Goal: Transaction & Acquisition: Book appointment/travel/reservation

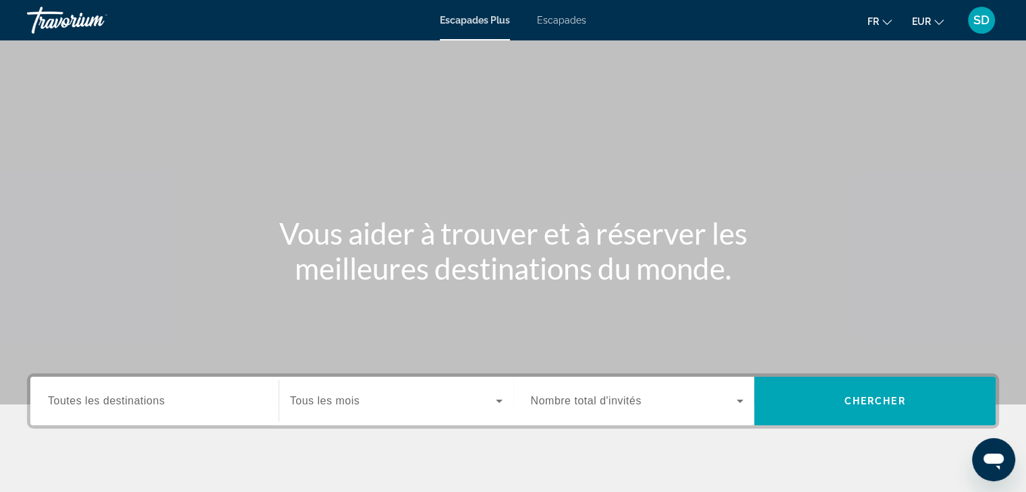
click at [576, 20] on font "Escapades" at bounding box center [561, 20] width 49 height 11
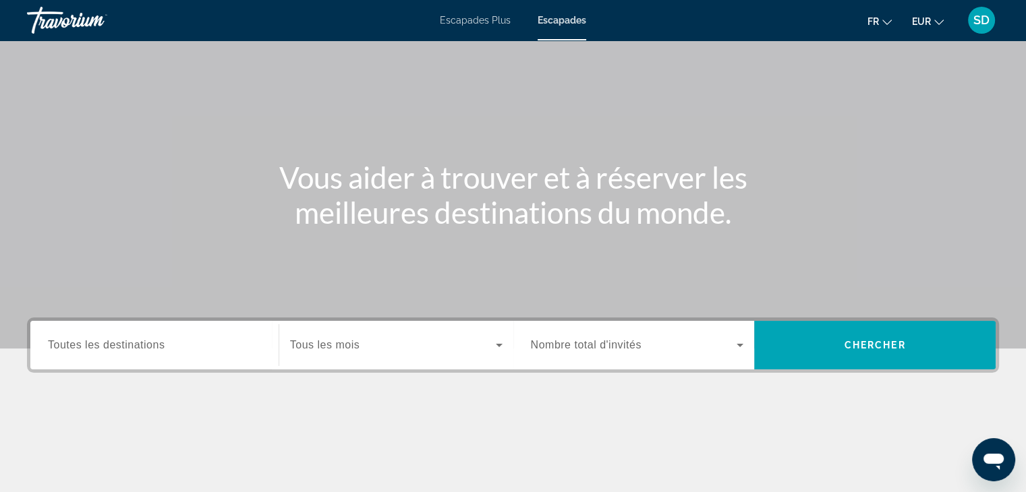
scroll to position [63, 0]
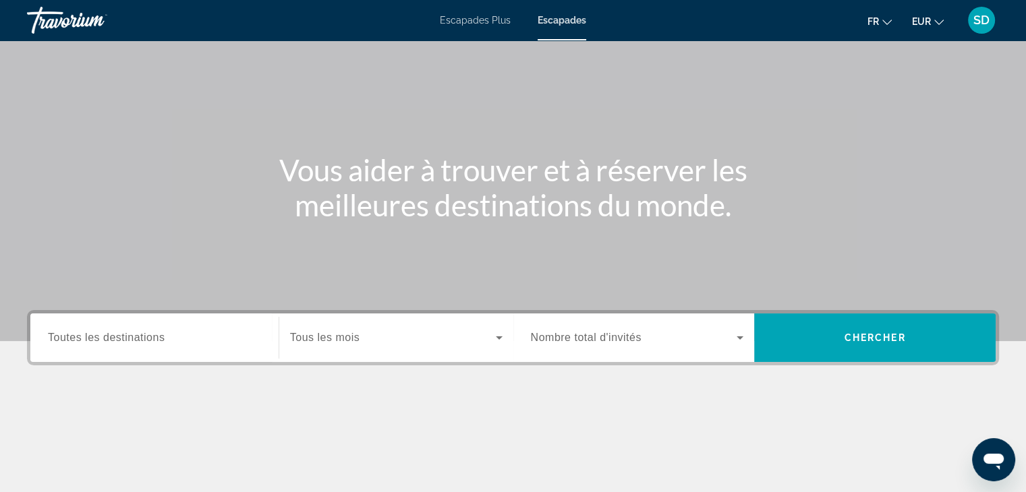
click at [93, 339] on span "Toutes les destinations" at bounding box center [106, 337] width 117 height 11
click at [93, 339] on input "Destination Toutes les destinations" at bounding box center [154, 339] width 213 height 16
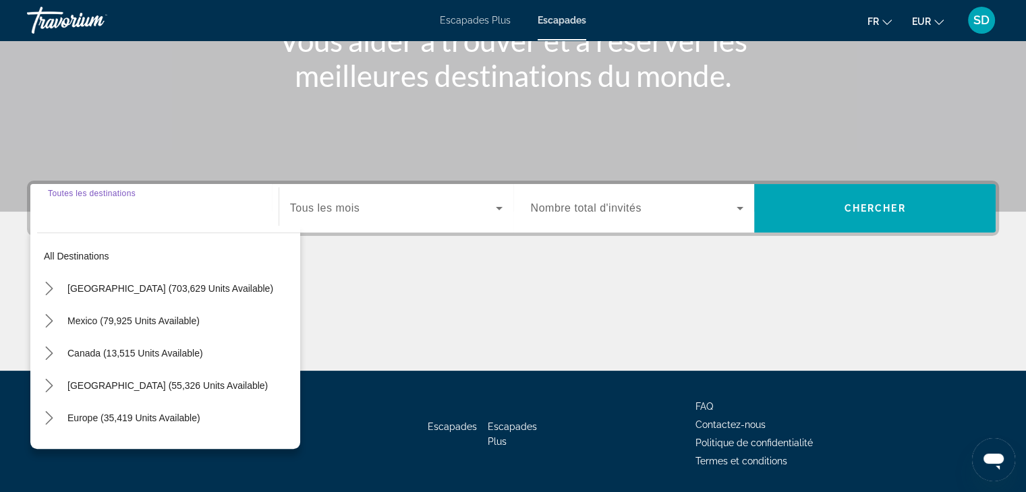
scroll to position [237, 0]
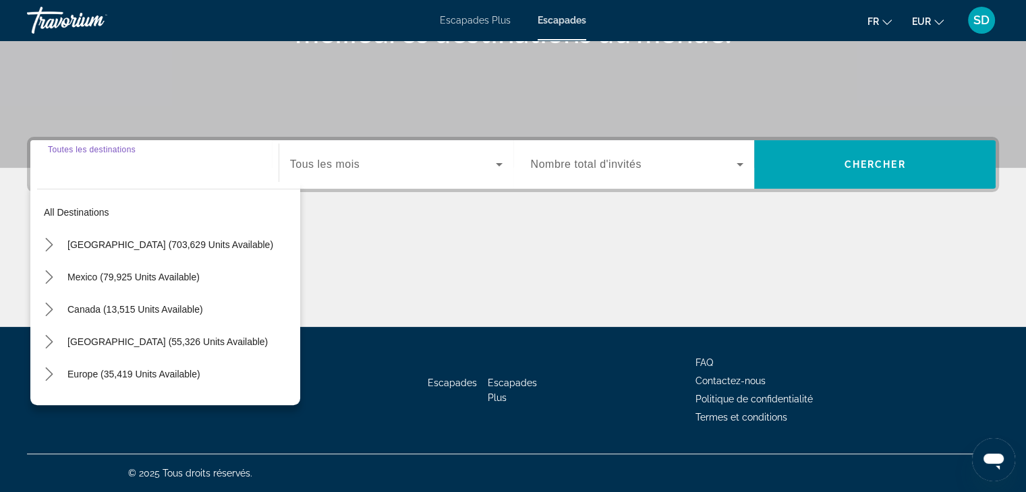
click at [35, 246] on div "All destinations United States (703,629 units available) Mexico (79,925 units a…" at bounding box center [165, 293] width 270 height 223
click at [48, 245] on icon "Toggle United States (703,629 units available) submenu" at bounding box center [49, 244] width 13 height 13
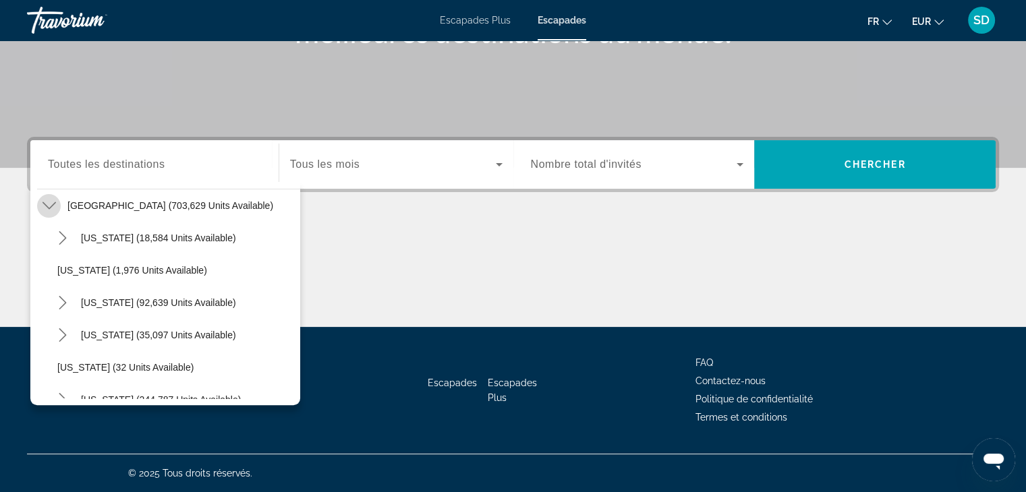
click at [46, 203] on icon "Toggle United States (703,629 units available) submenu" at bounding box center [49, 205] width 13 height 13
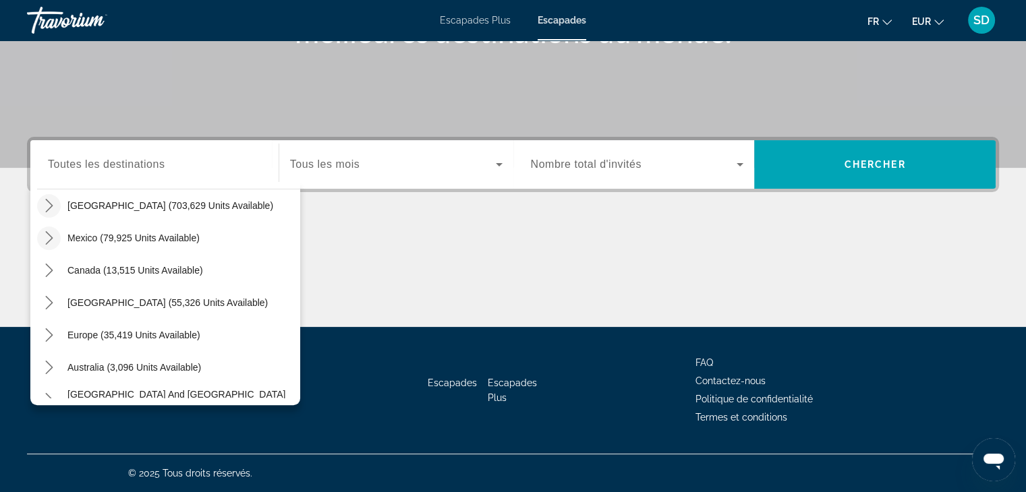
click at [51, 238] on icon "Toggle Mexico (79,925 units available) submenu" at bounding box center [48, 237] width 7 height 13
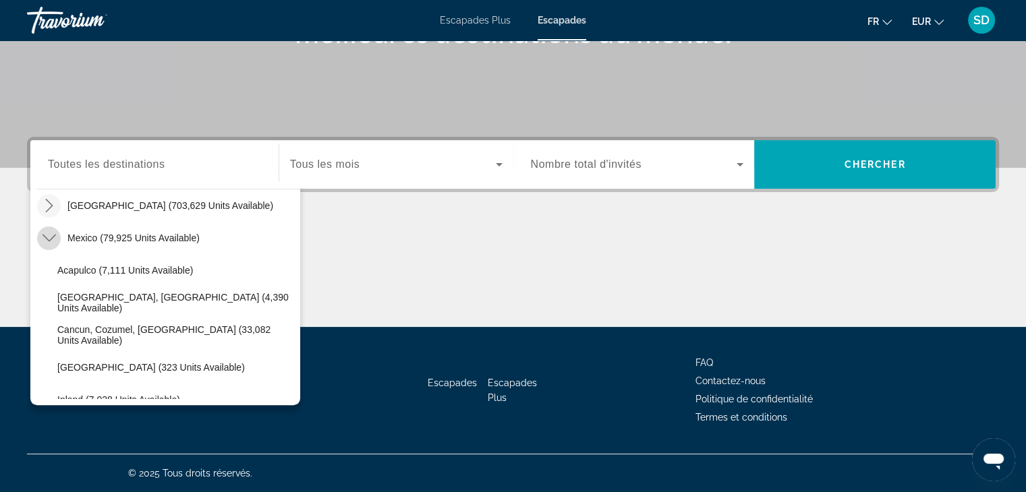
scroll to position [72, 0]
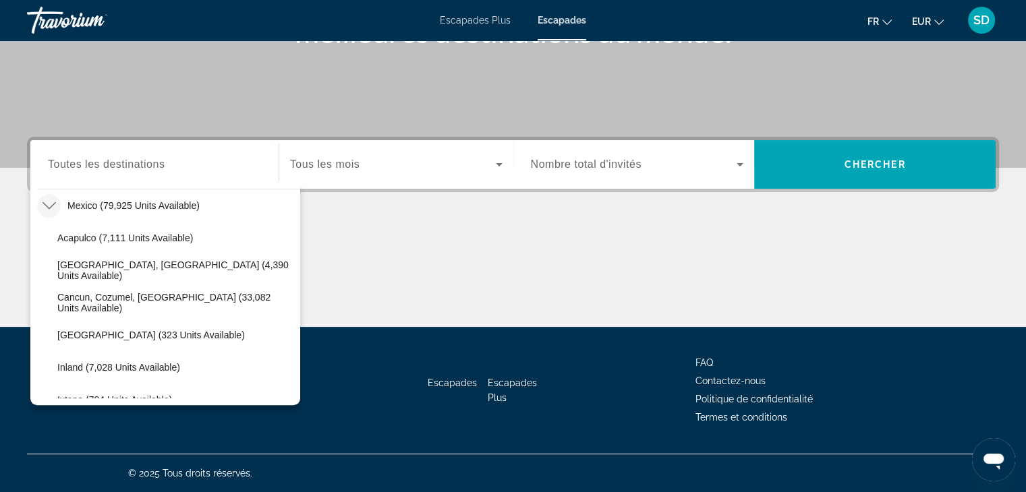
click at [45, 210] on icon "Toggle Mexico (79,925 units available) submenu" at bounding box center [49, 205] width 13 height 13
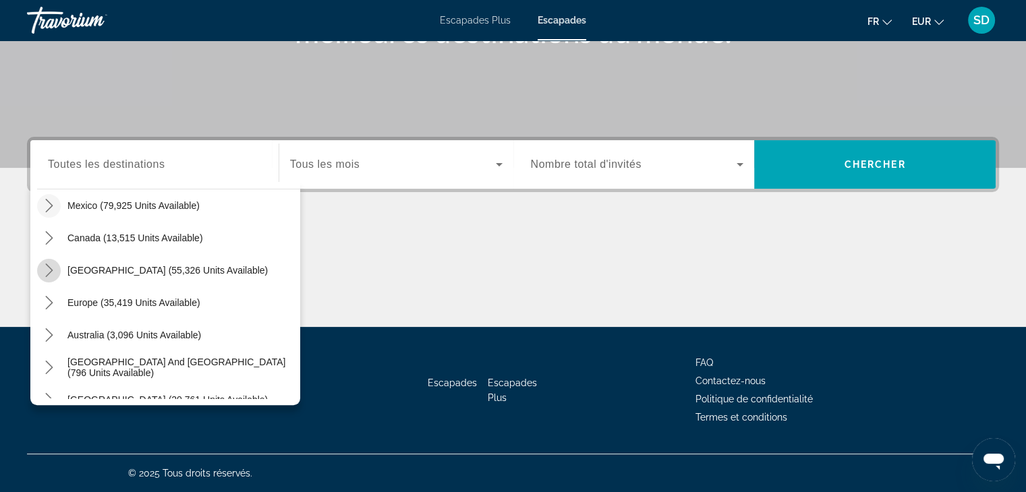
click at [43, 269] on icon "Toggle Caribbean & Atlantic Islands (55,326 units available) submenu" at bounding box center [49, 270] width 13 height 13
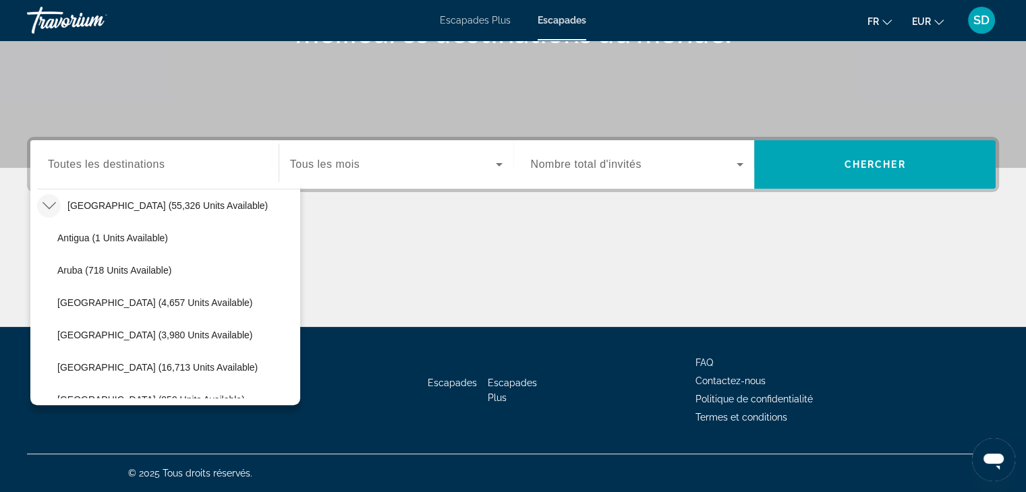
click at [46, 209] on icon "Toggle Caribbean & Atlantic Islands (55,326 units available) submenu" at bounding box center [49, 205] width 13 height 13
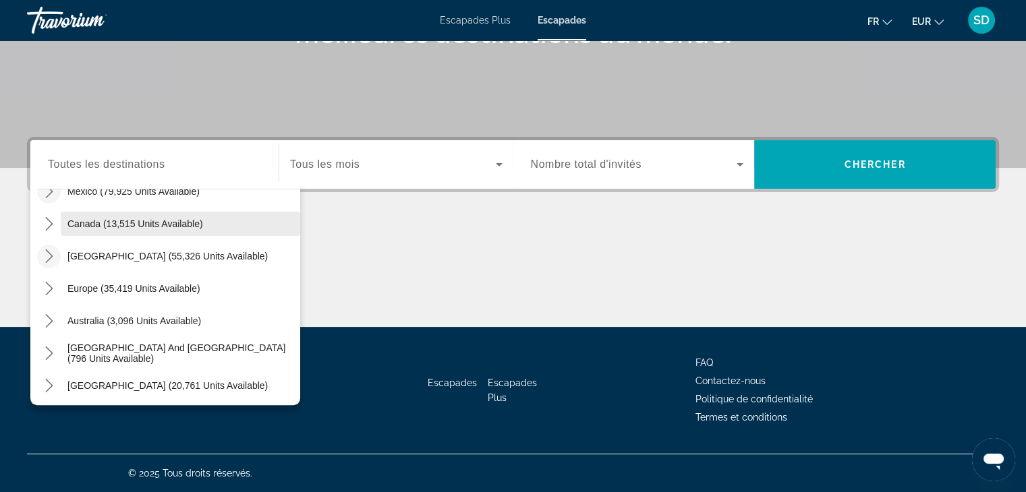
scroll to position [76, 0]
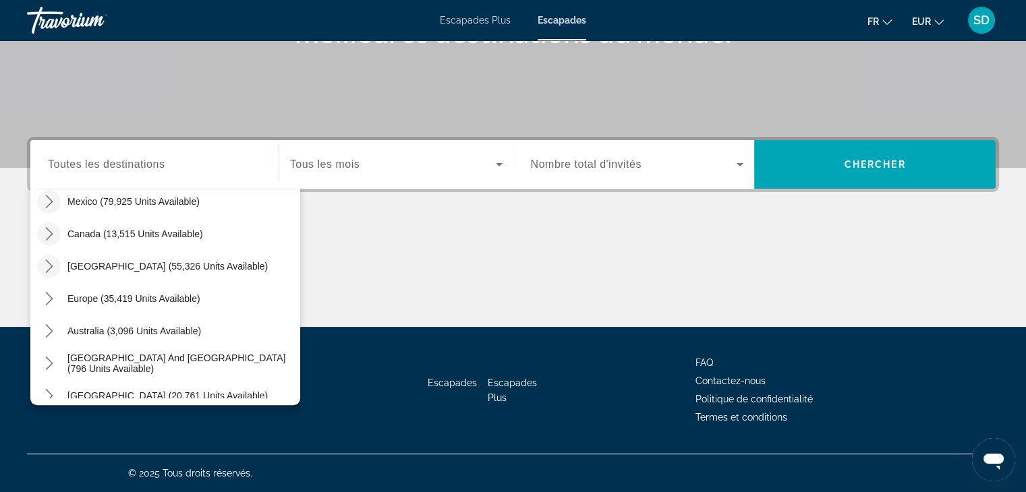
click at [49, 228] on icon "Toggle Canada (13,515 units available) submenu" at bounding box center [49, 233] width 13 height 13
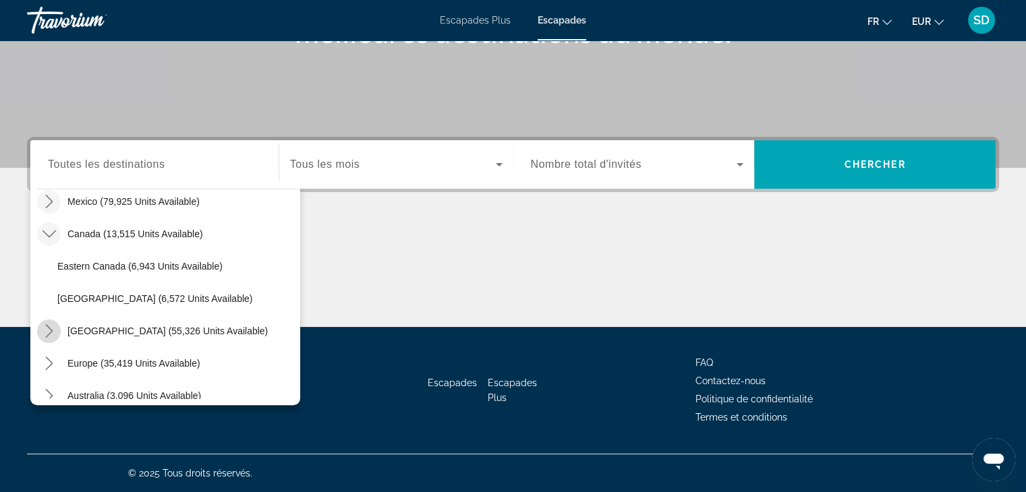
click at [43, 332] on icon "Toggle Caribbean & Atlantic Islands (55,326 units available) submenu" at bounding box center [49, 331] width 13 height 13
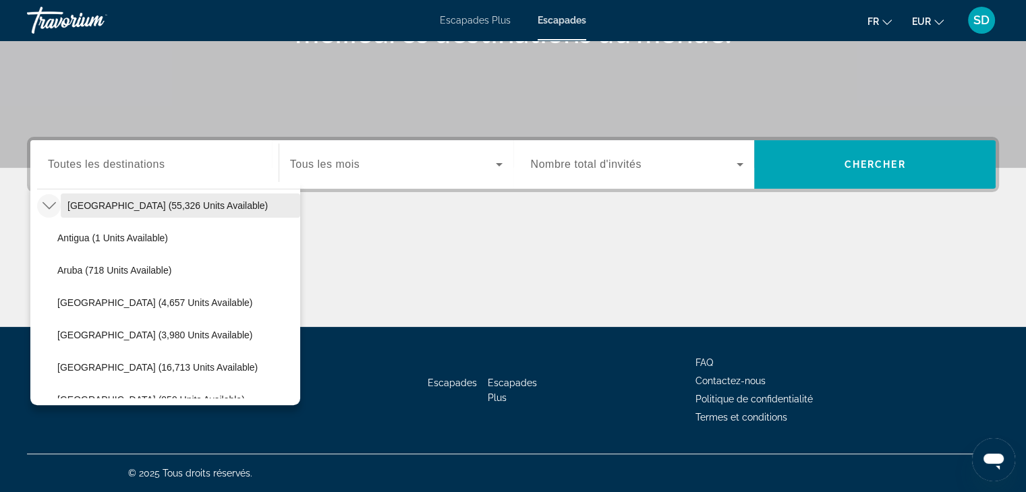
click at [104, 208] on span "Caribbean & Atlantic Islands (55,326 units available)" at bounding box center [167, 205] width 200 height 11
type input "**********"
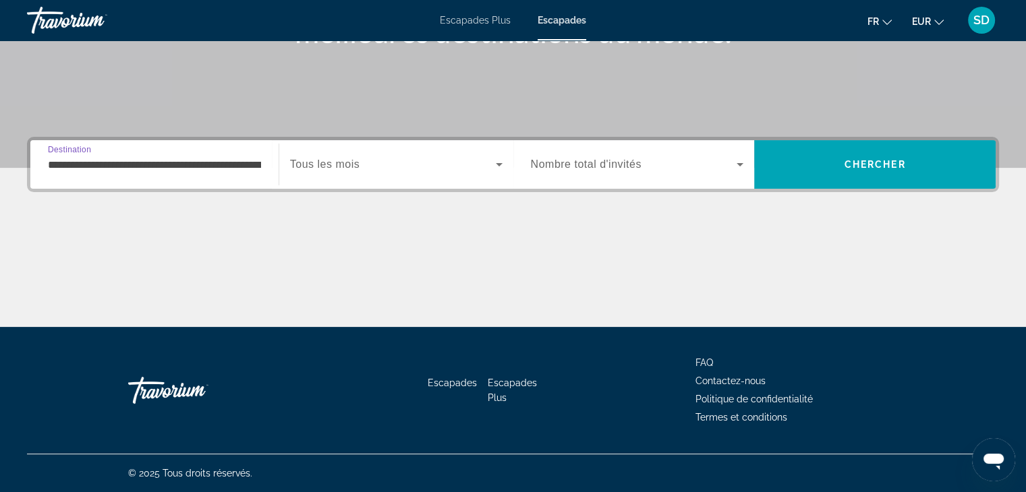
click at [358, 172] on span "Search widget" at bounding box center [393, 165] width 206 height 16
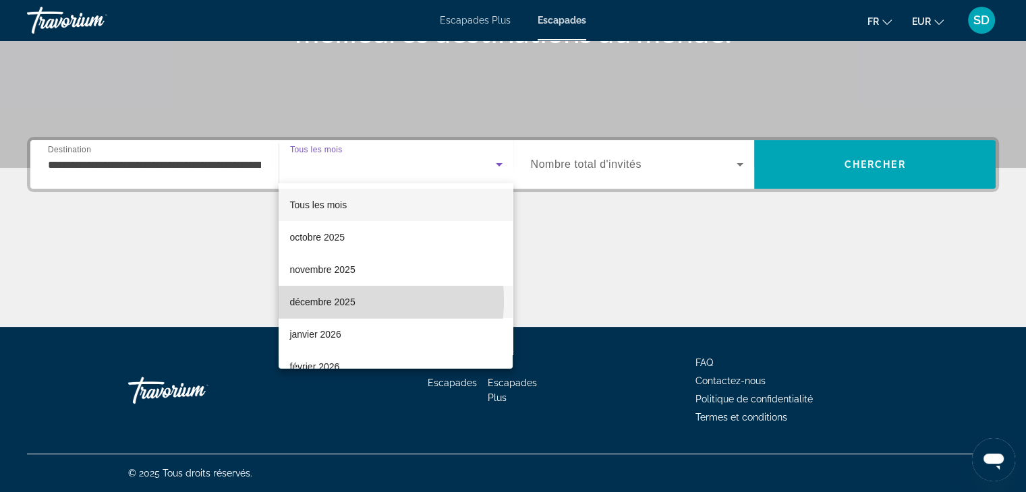
click at [338, 301] on font "décembre 2025" at bounding box center [321, 302] width 65 height 11
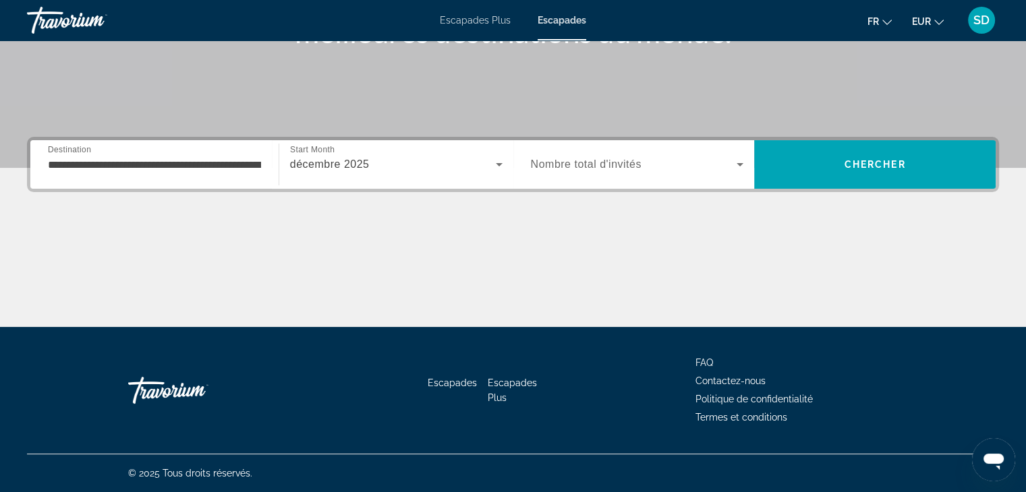
click at [645, 179] on div "Search widget" at bounding box center [637, 165] width 213 height 38
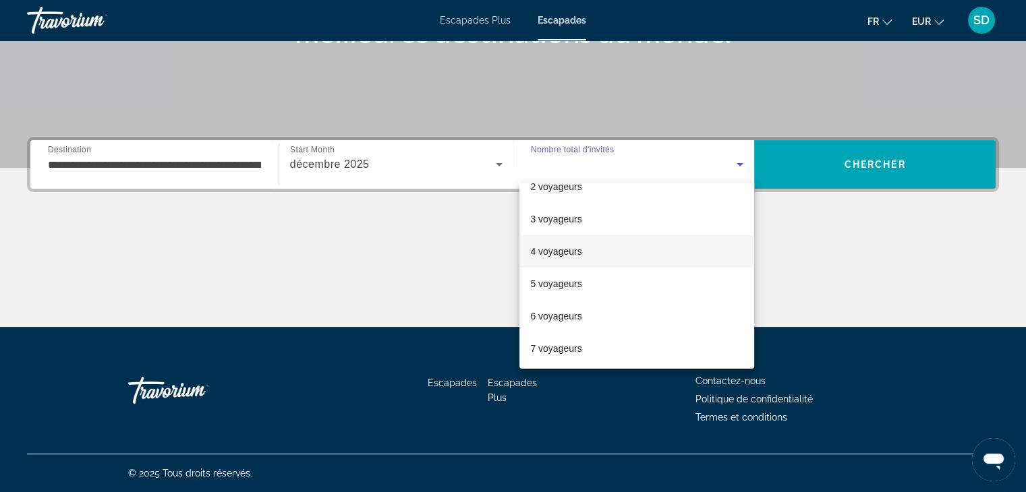
scroll to position [40, 0]
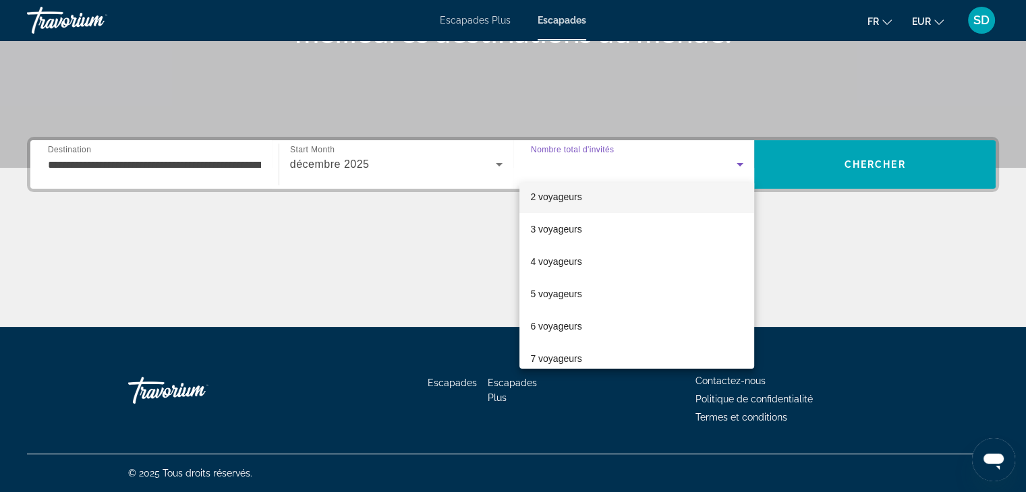
click at [568, 194] on font "2 voyageurs" at bounding box center [555, 197] width 51 height 11
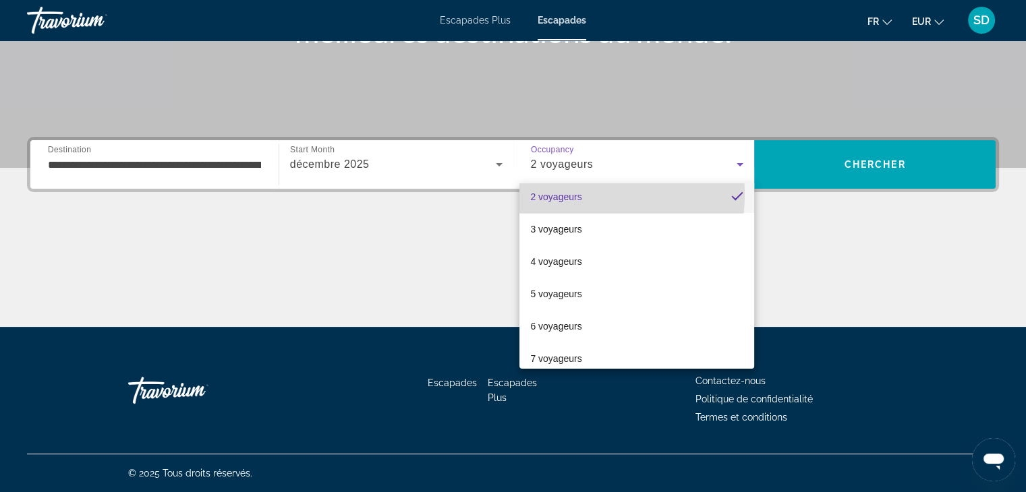
scroll to position [0, 0]
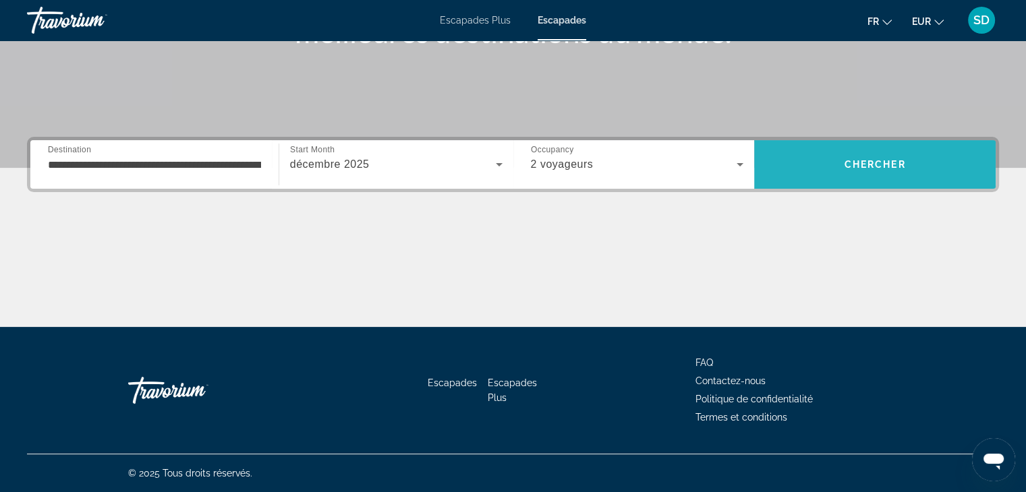
click at [896, 166] on span "Chercher" at bounding box center [875, 164] width 61 height 11
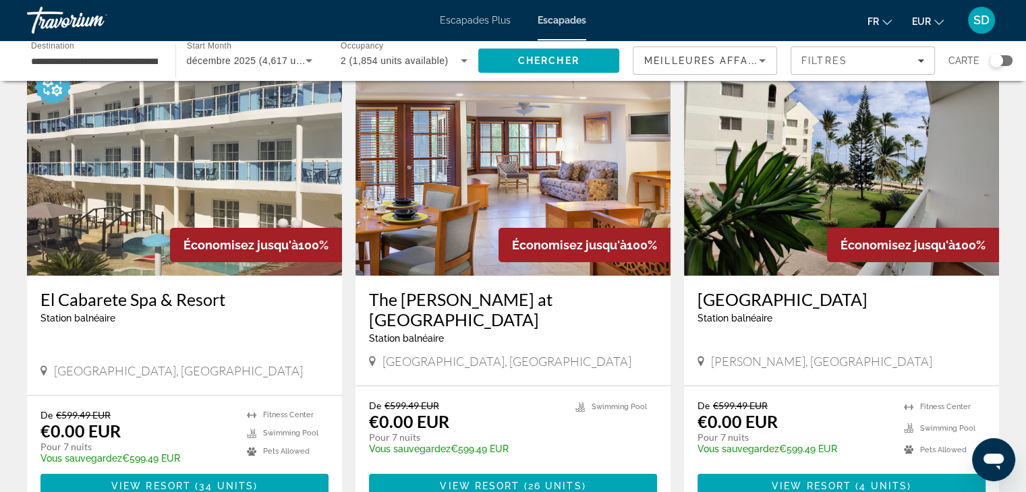
scroll to position [86, 0]
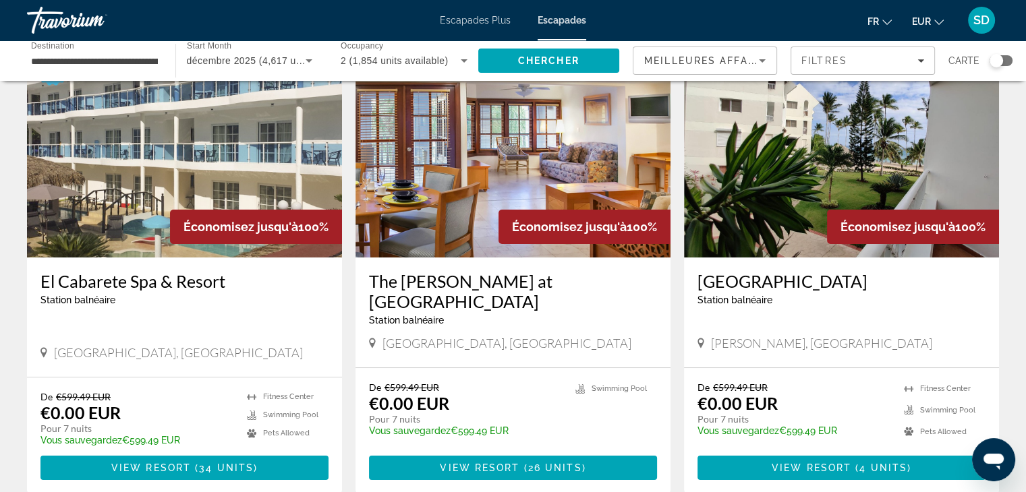
click at [535, 145] on img "Contenu principal" at bounding box center [513, 150] width 315 height 216
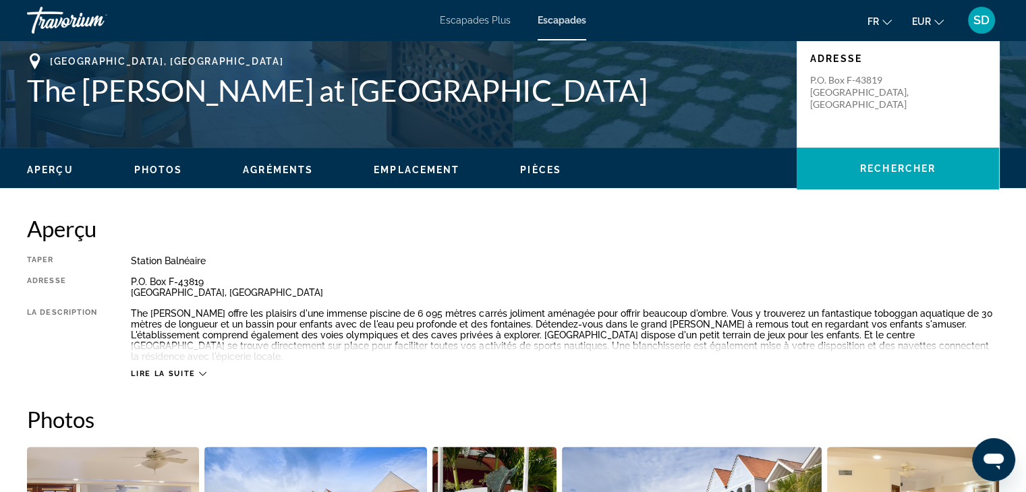
scroll to position [332, 0]
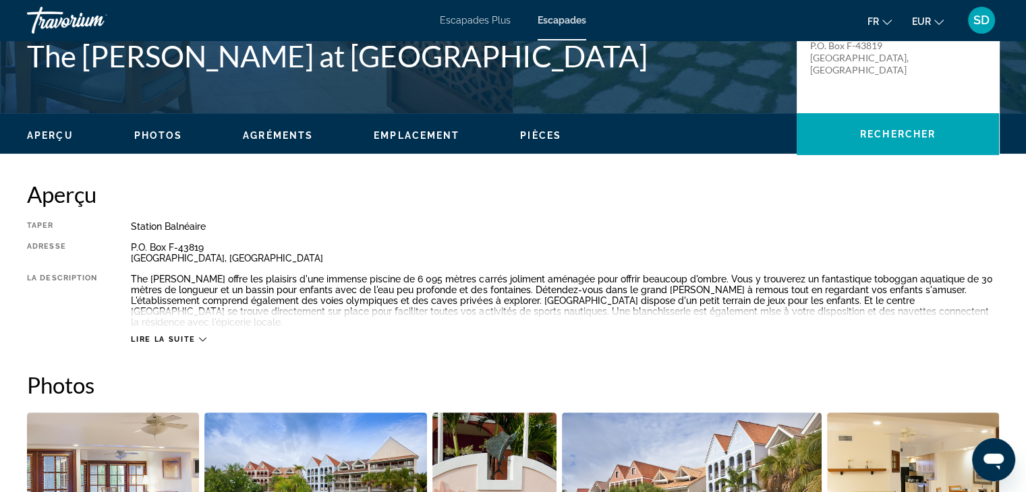
click at [200, 336] on icon "Contenu principal" at bounding box center [202, 339] width 7 height 7
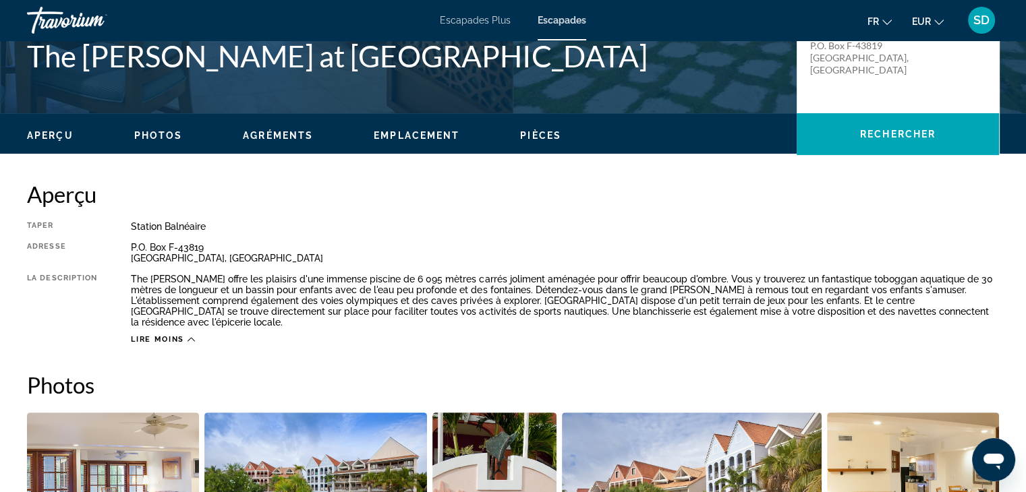
click at [200, 330] on div "Lire moins" at bounding box center [565, 336] width 868 height 17
click at [192, 336] on icon "Contenu principal" at bounding box center [191, 339] width 7 height 7
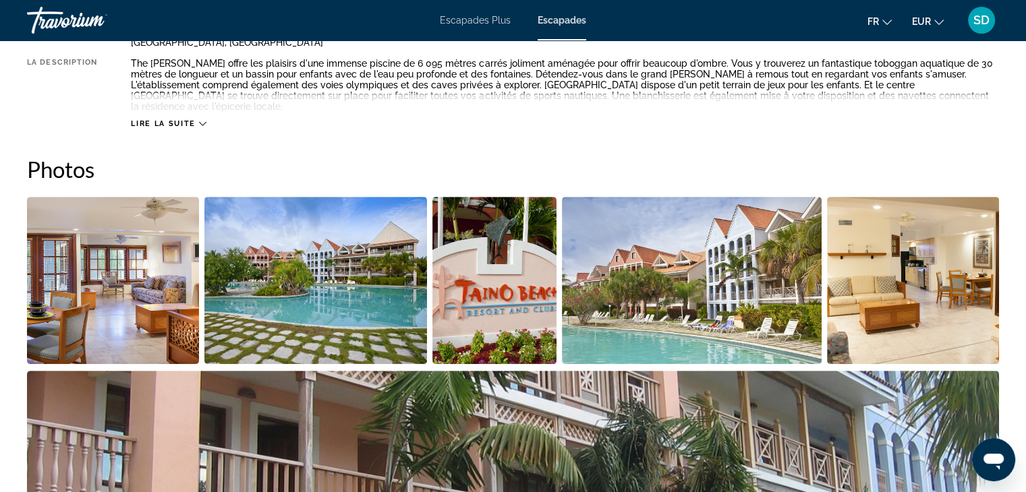
scroll to position [553, 0]
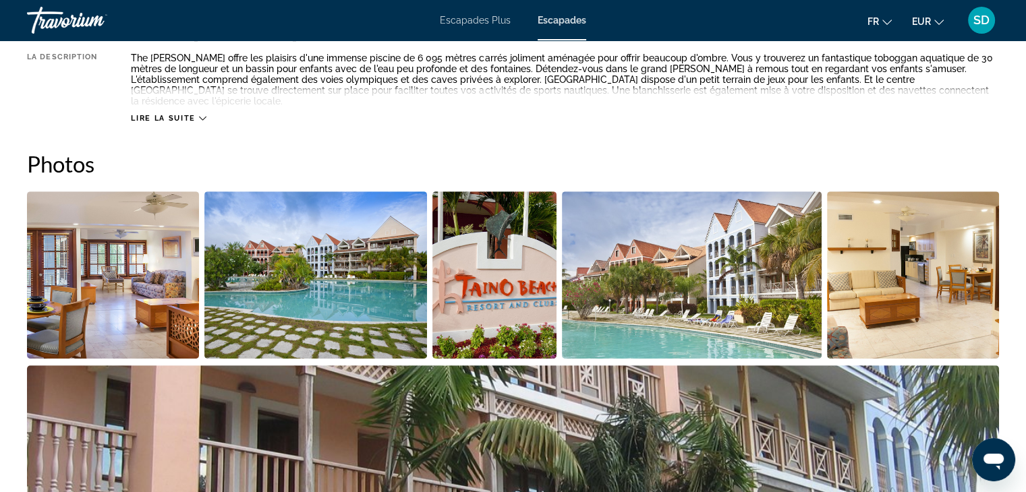
click at [132, 224] on img "Open full-screen image slider" at bounding box center [113, 275] width 172 height 167
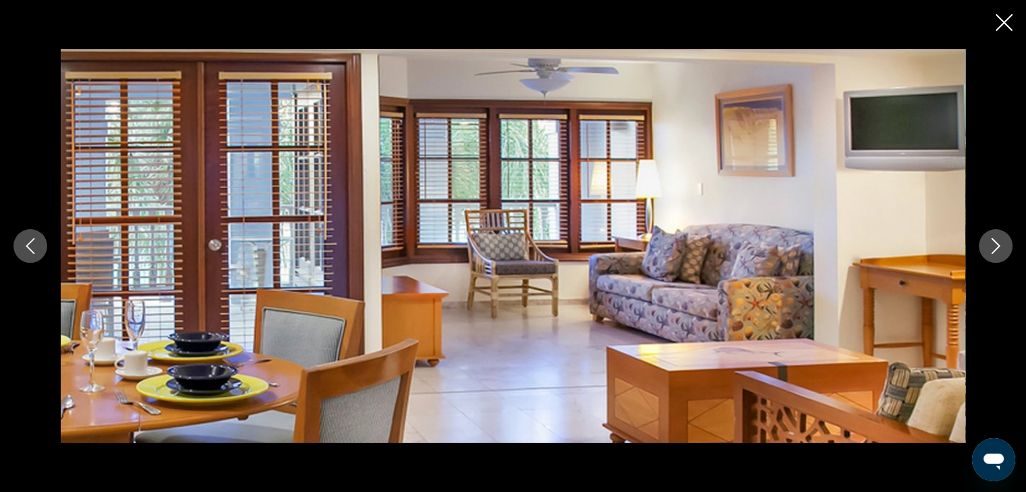
click at [999, 248] on icon "Next image" at bounding box center [996, 246] width 16 height 16
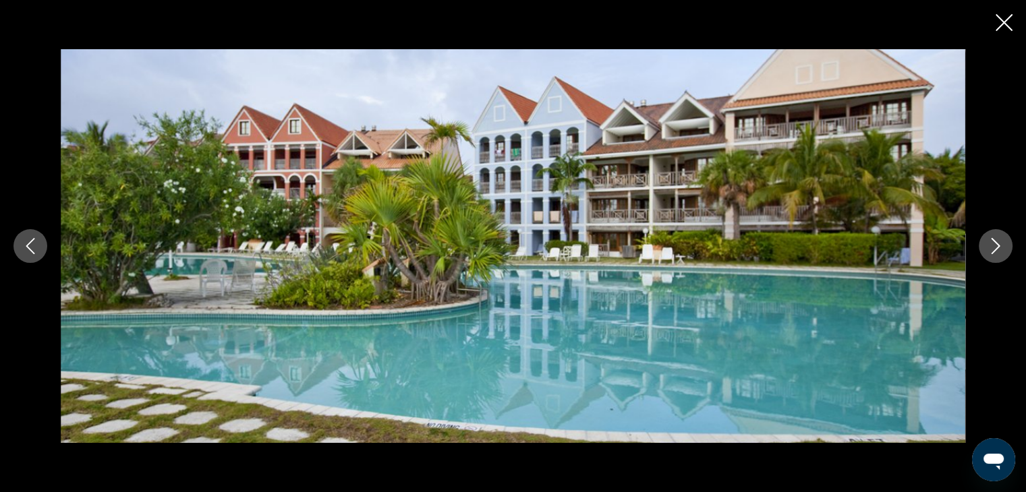
click at [999, 248] on icon "Next image" at bounding box center [996, 246] width 16 height 16
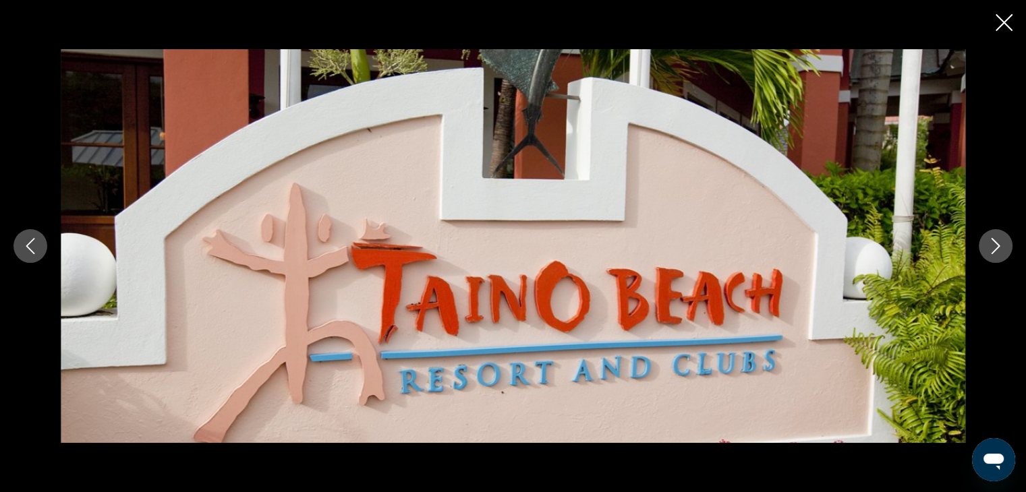
click at [999, 248] on icon "Next image" at bounding box center [996, 246] width 16 height 16
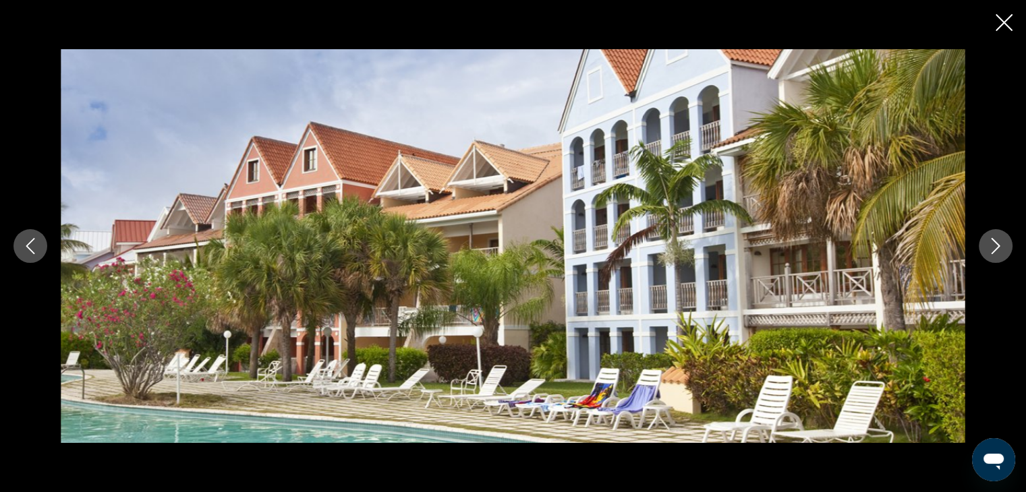
click at [999, 248] on icon "Next image" at bounding box center [996, 246] width 16 height 16
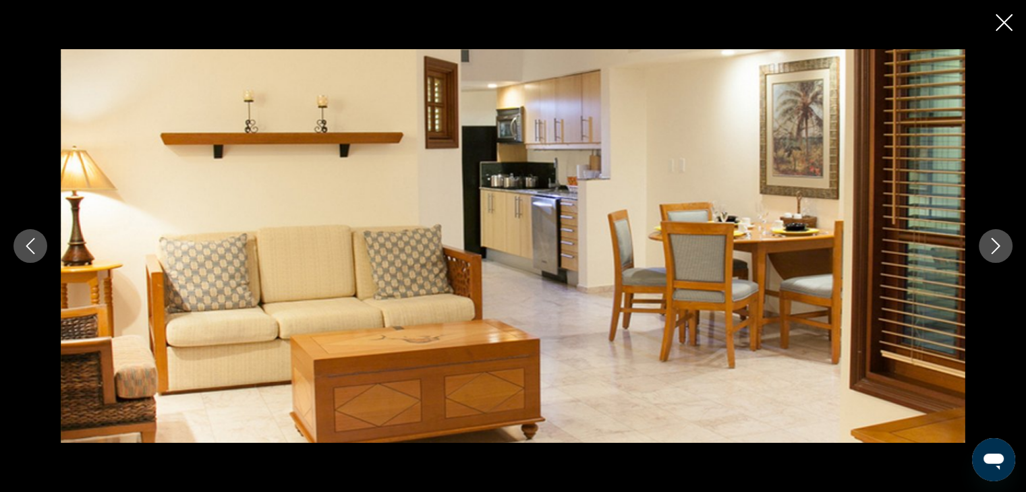
click at [999, 248] on icon "Next image" at bounding box center [996, 246] width 16 height 16
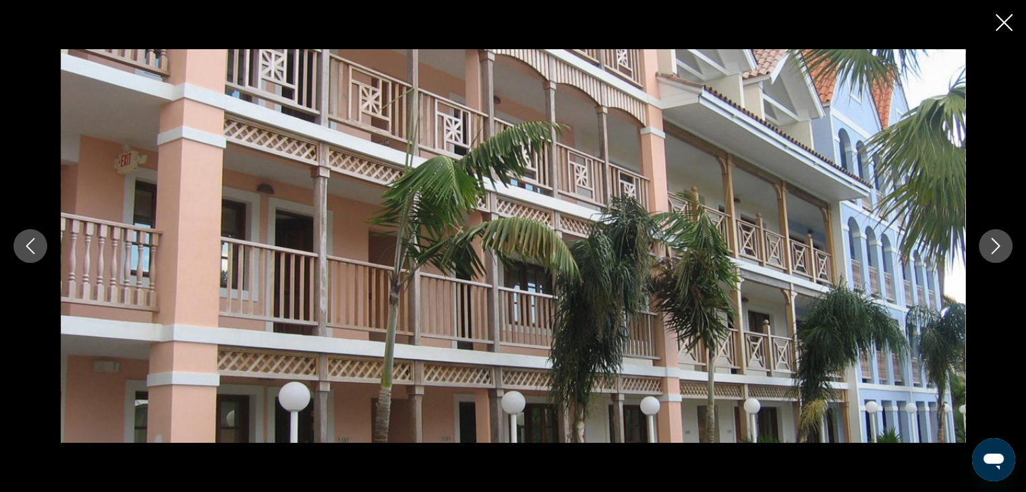
click at [999, 248] on icon "Next image" at bounding box center [996, 246] width 16 height 16
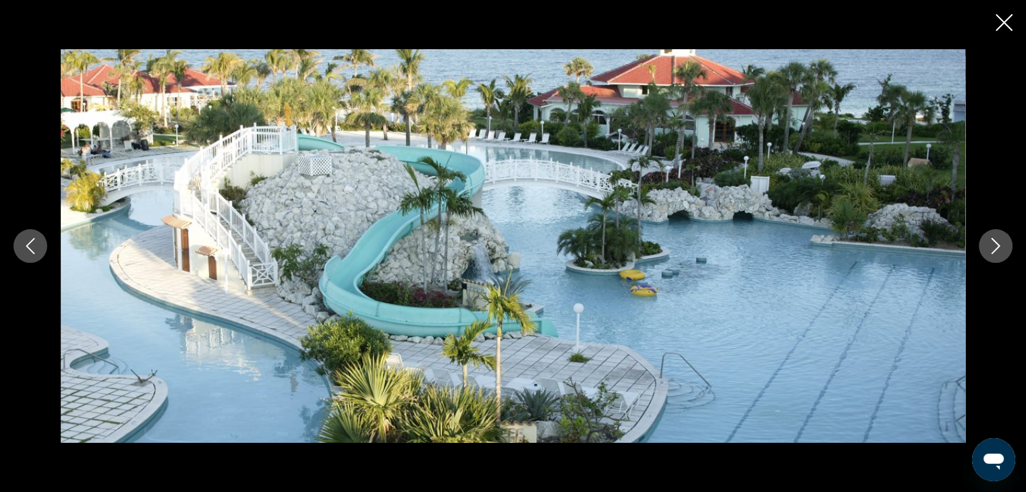
click at [999, 248] on icon "Next image" at bounding box center [996, 246] width 16 height 16
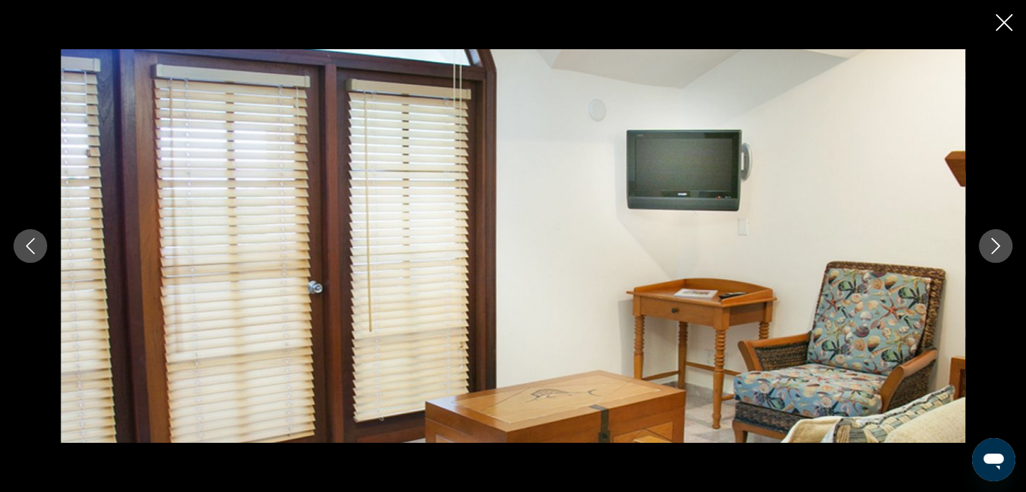
click at [999, 248] on icon "Next image" at bounding box center [996, 246] width 16 height 16
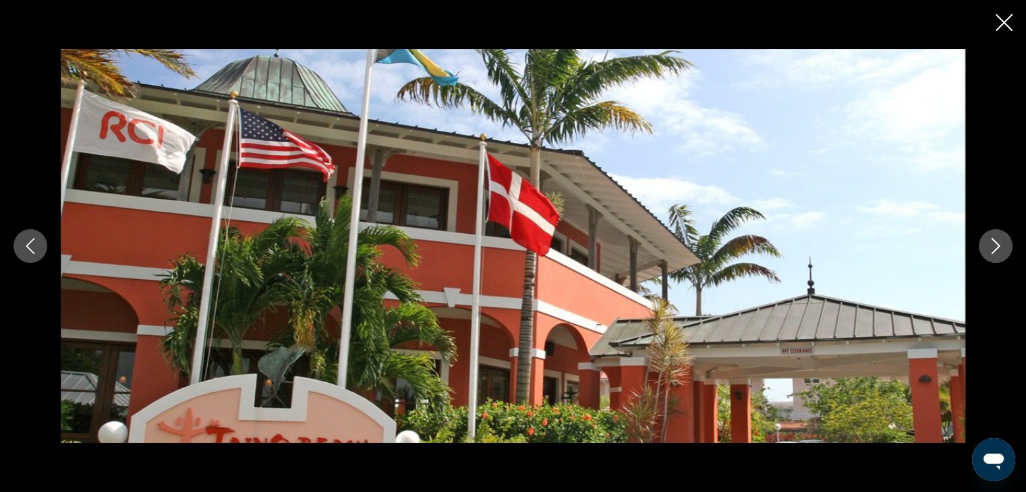
click at [1002, 26] on icon "Close slideshow" at bounding box center [1004, 22] width 17 height 17
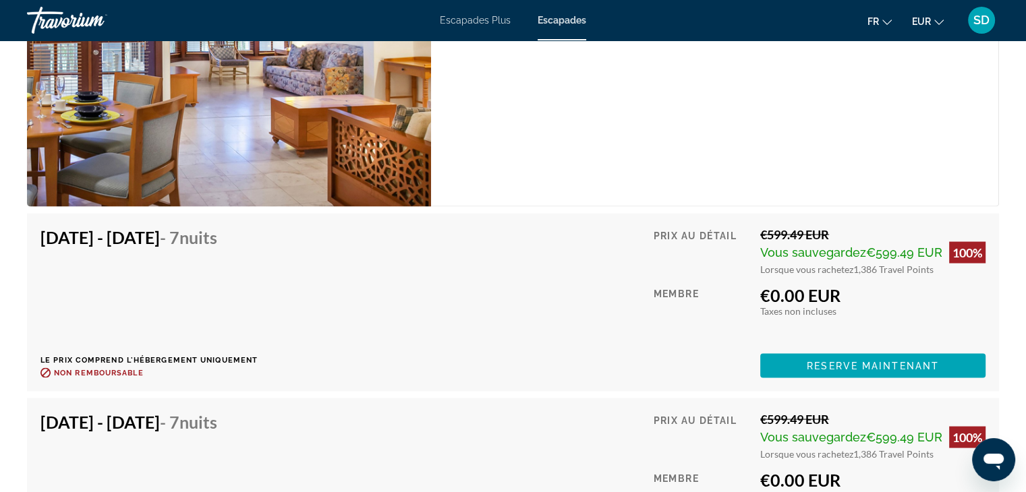
scroll to position [2580, 0]
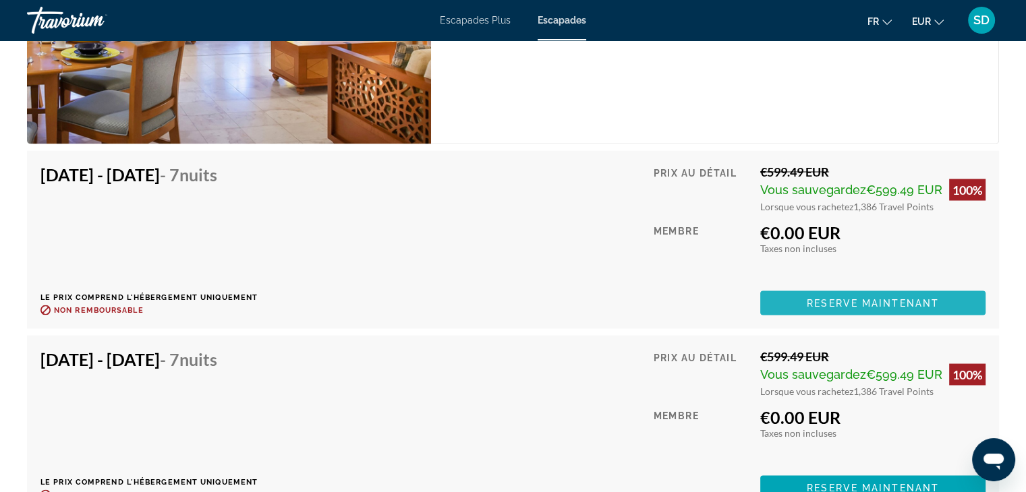
click at [878, 300] on span "Contenu principal" at bounding box center [872, 303] width 225 height 32
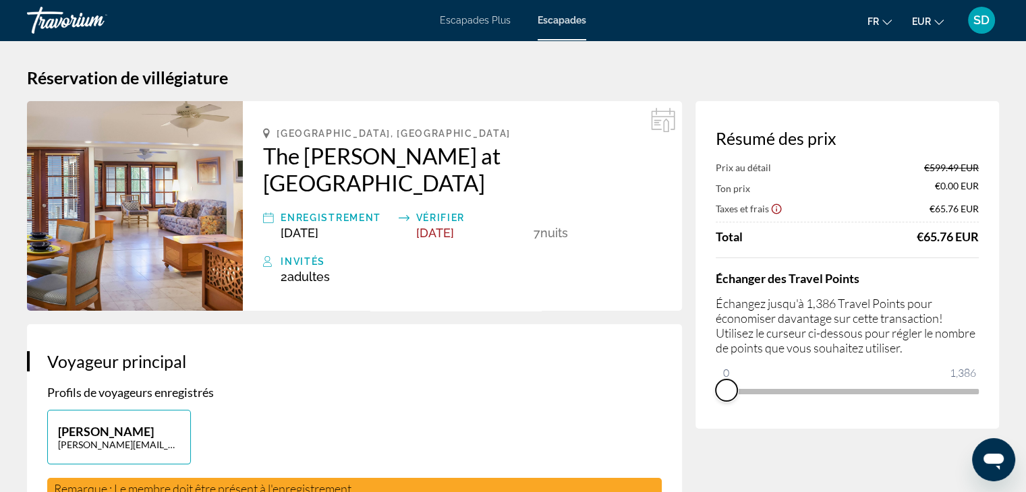
drag, startPoint x: 967, startPoint y: 412, endPoint x: 706, endPoint y: 417, distance: 261.1
click at [706, 417] on div "Résumé des prix Prix au détail €599.49 EUR Ton prix €0.00 EUR Taxes et frais €6…" at bounding box center [848, 265] width 304 height 328
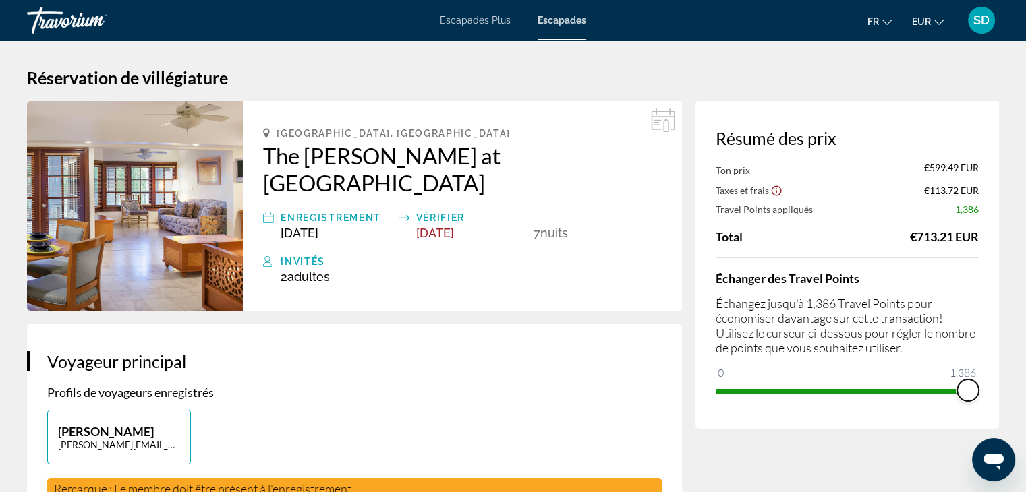
drag, startPoint x: 729, startPoint y: 373, endPoint x: 1001, endPoint y: 407, distance: 274.0
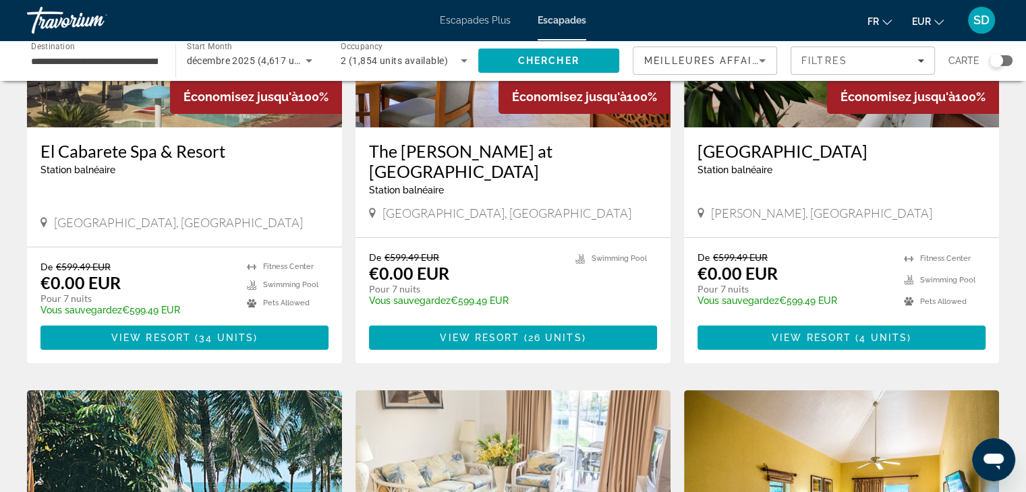
scroll to position [132, 0]
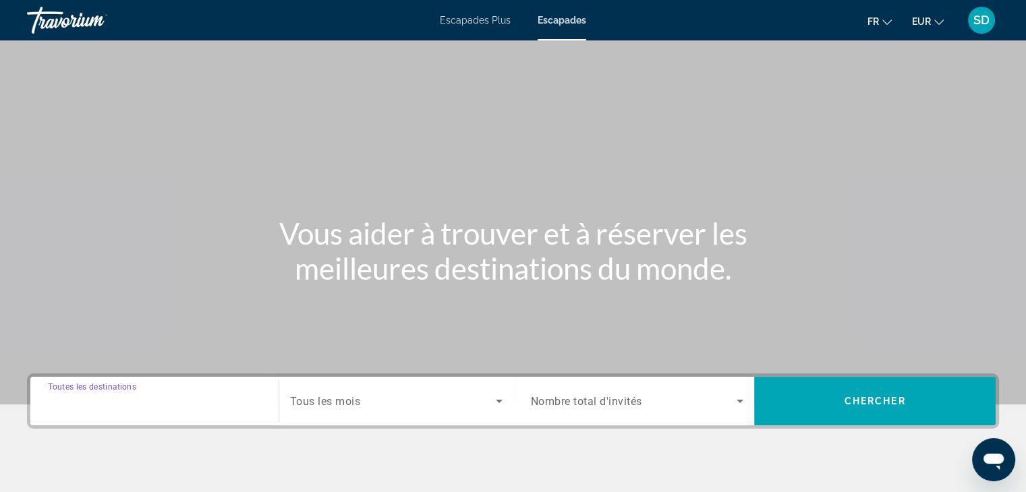
click at [184, 398] on input "Destination Toutes les destinations" at bounding box center [154, 402] width 213 height 16
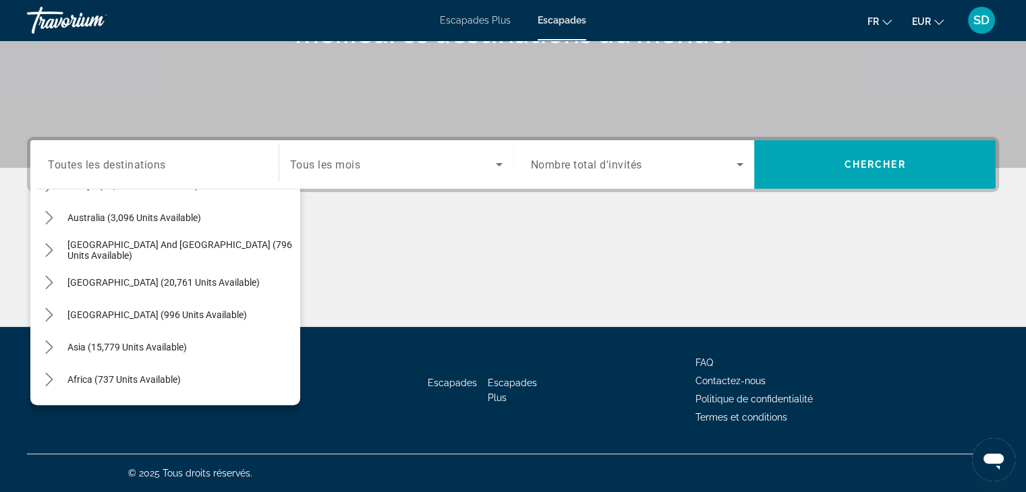
scroll to position [219, 0]
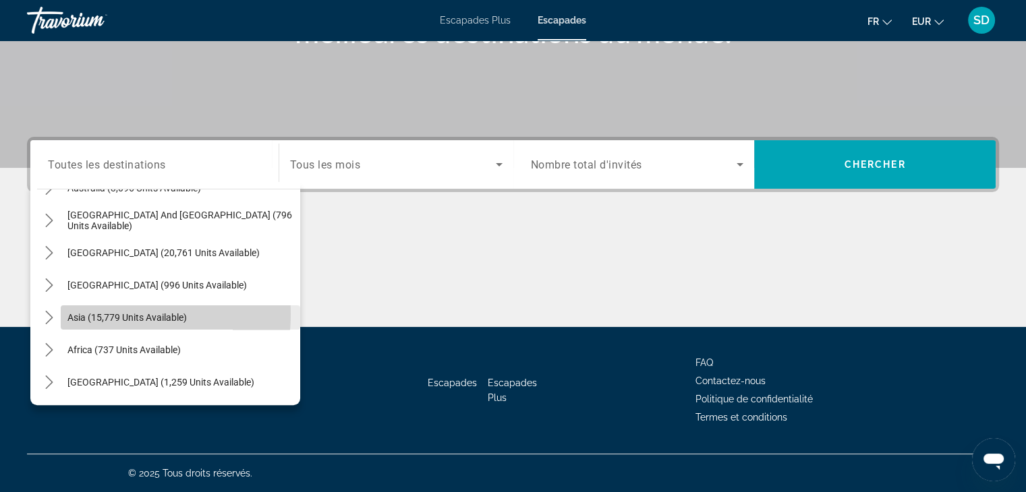
click at [90, 314] on span "Asia (15,779 units available)" at bounding box center [126, 317] width 119 height 11
type input "**********"
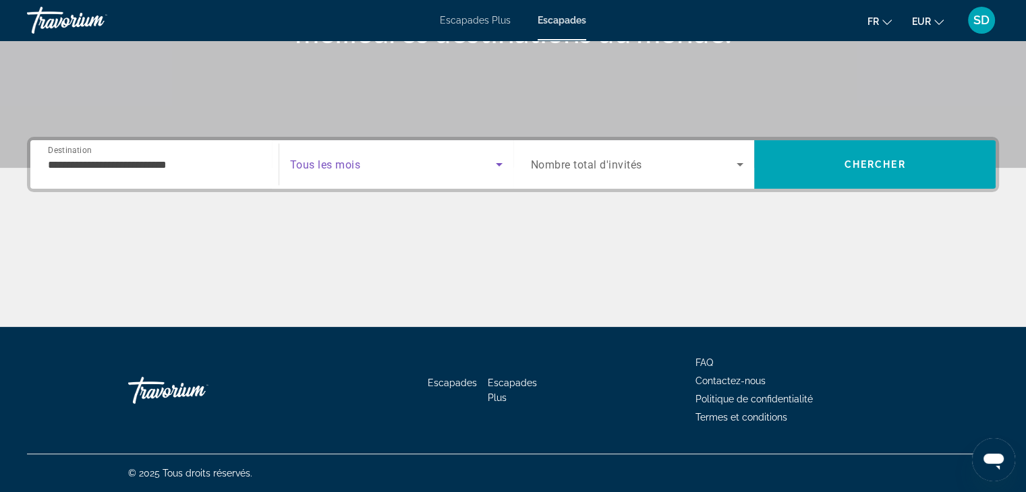
click at [366, 169] on span "Search widget" at bounding box center [393, 165] width 206 height 16
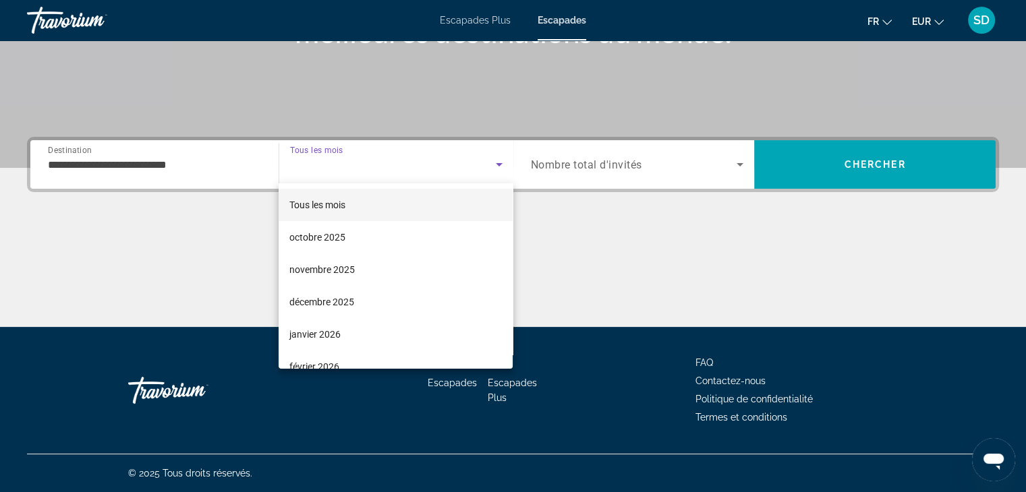
click at [352, 206] on mat-option "Tous les mois" at bounding box center [396, 205] width 234 height 32
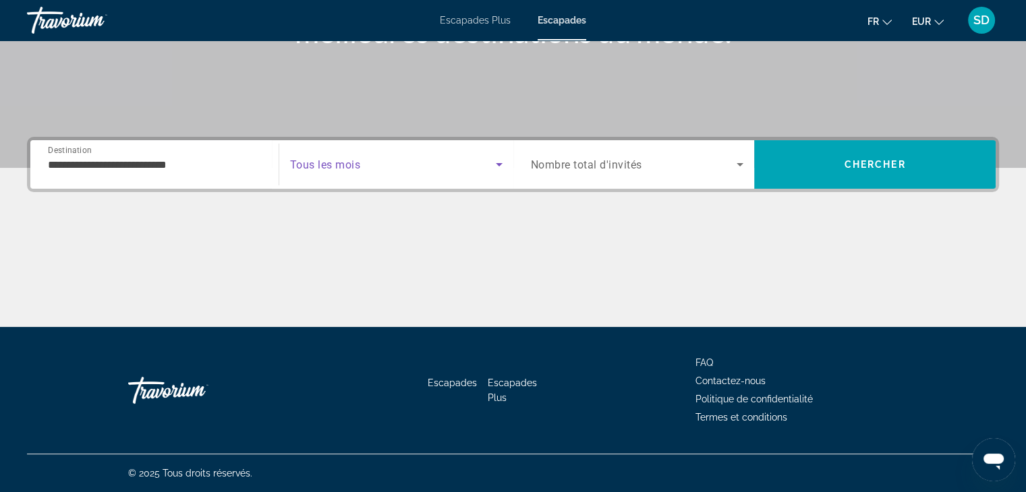
click at [415, 163] on span "Search widget" at bounding box center [393, 165] width 206 height 16
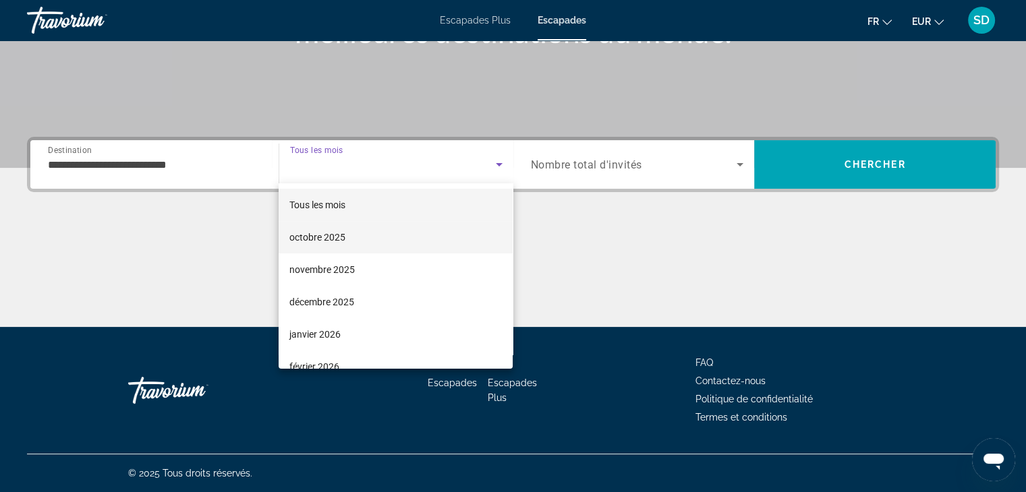
click at [347, 234] on mat-option "octobre 2025" at bounding box center [396, 237] width 234 height 32
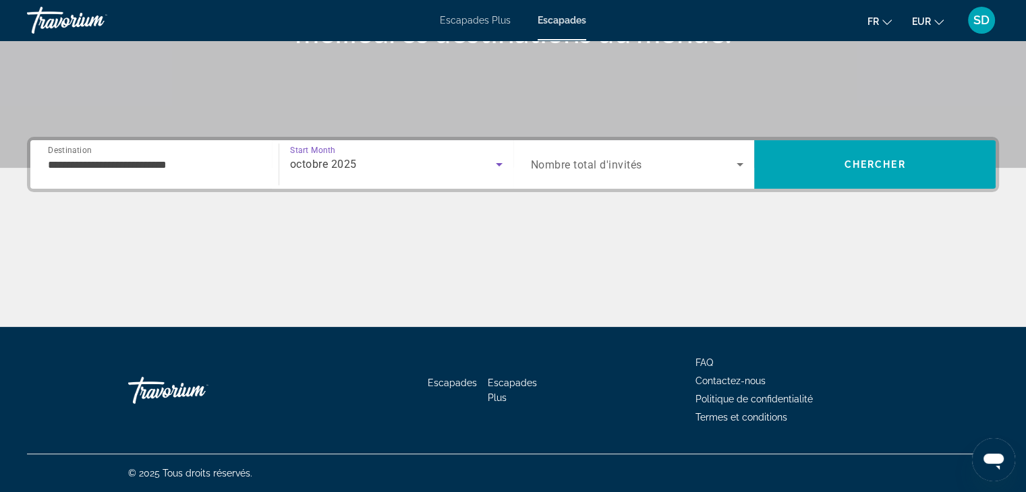
click at [620, 159] on span "Nombre total d'invités" at bounding box center [586, 165] width 111 height 13
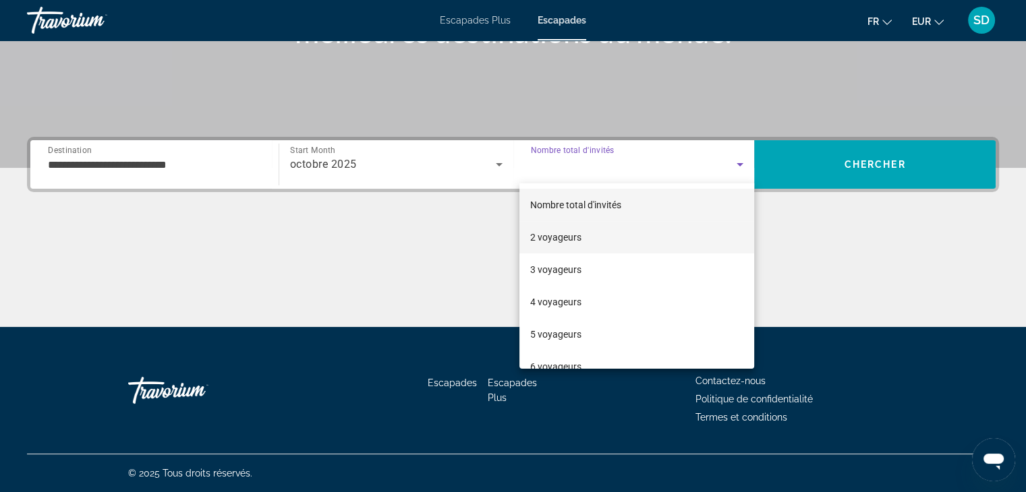
click at [548, 233] on font "2 voyageurs" at bounding box center [555, 237] width 51 height 11
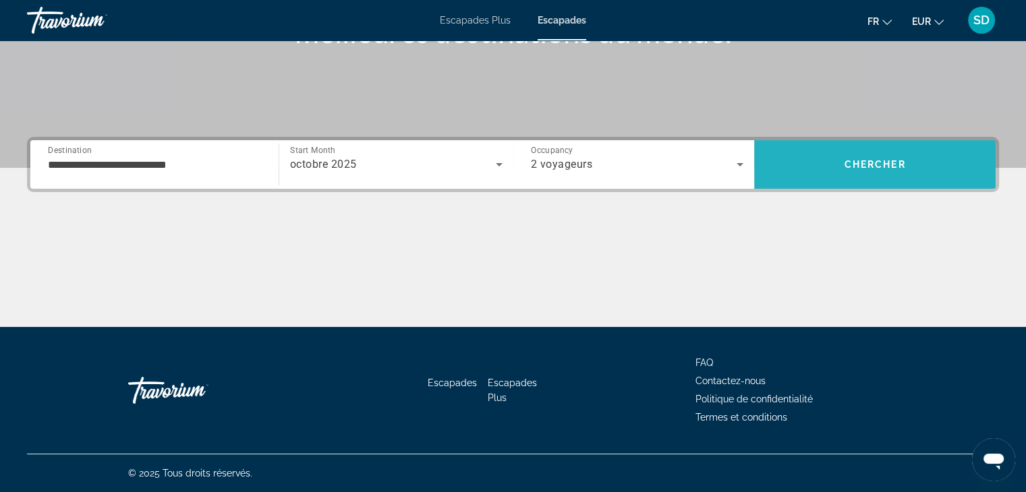
click at [908, 146] on span "Search" at bounding box center [875, 164] width 242 height 49
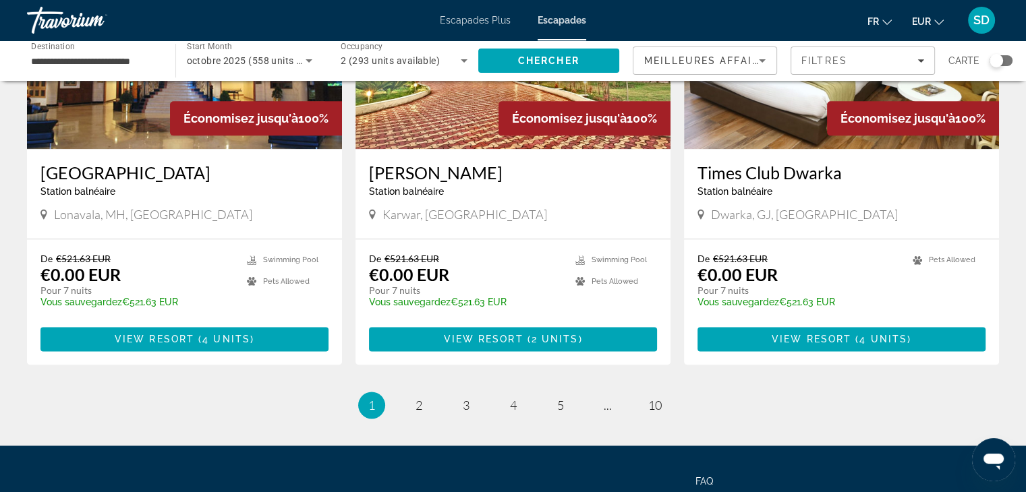
scroll to position [1624, 0]
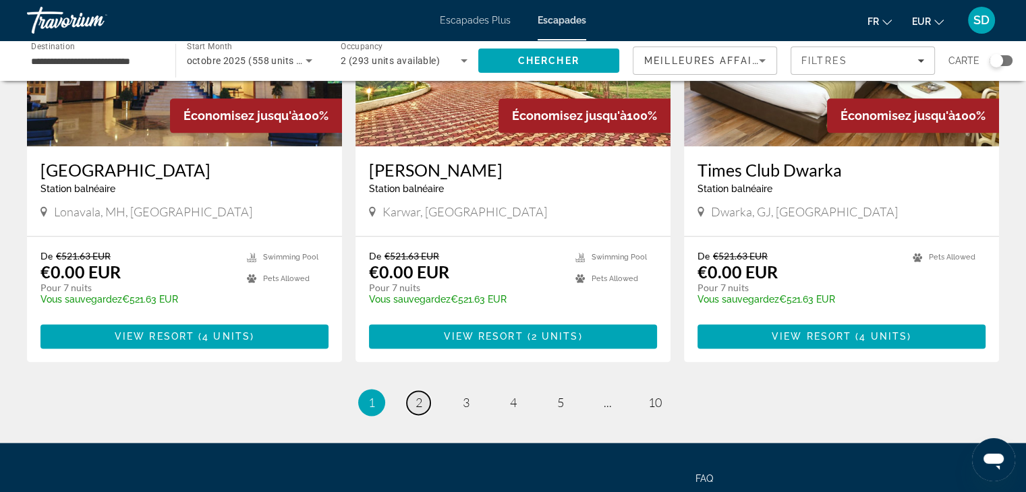
click at [419, 395] on span "2" at bounding box center [419, 402] width 7 height 15
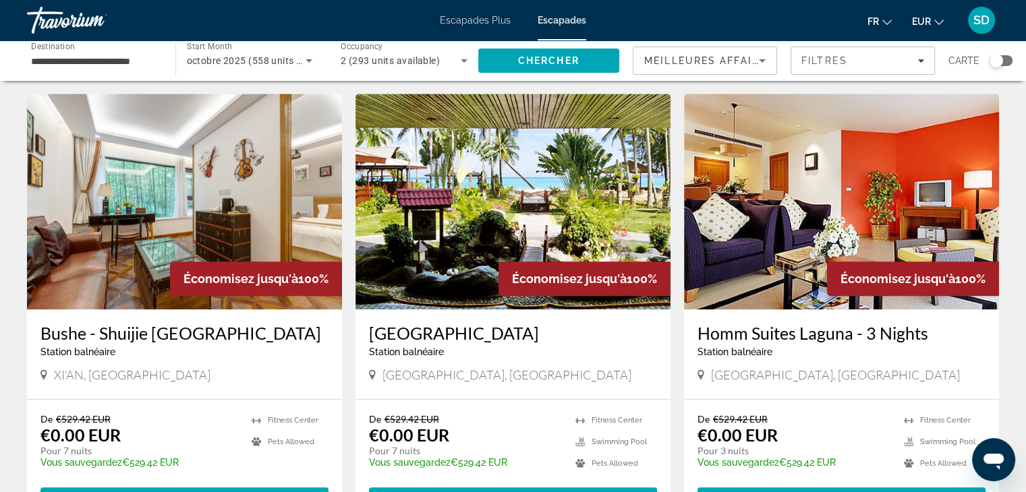
scroll to position [984, 0]
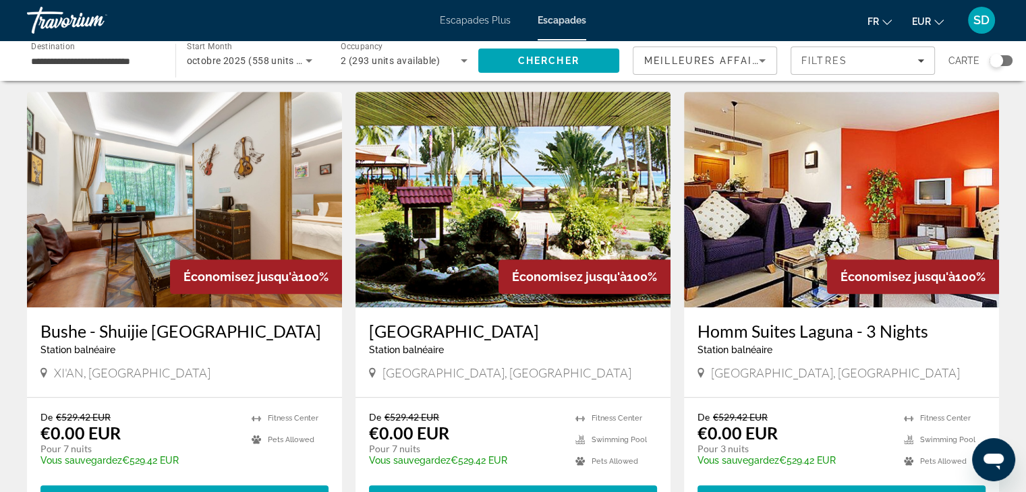
click at [452, 190] on img "Contenu principal" at bounding box center [513, 200] width 315 height 216
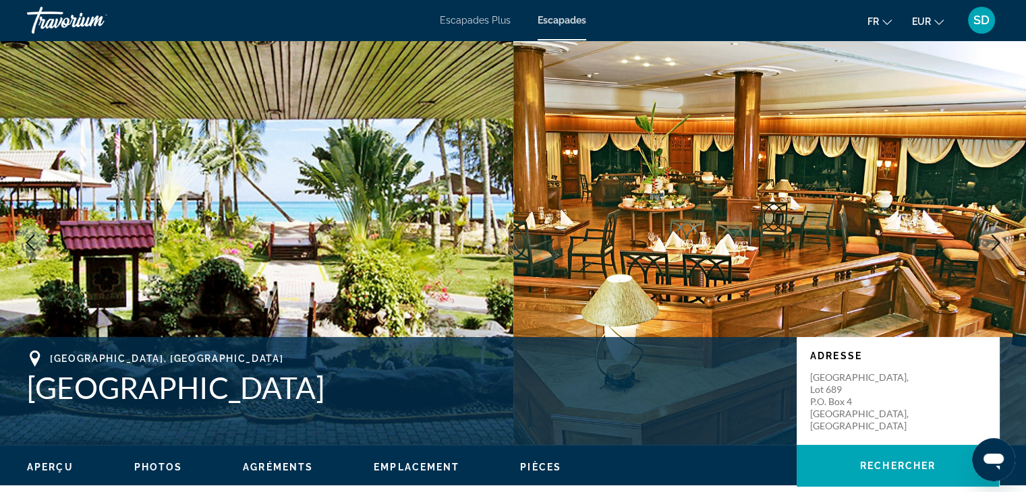
click at [994, 240] on icon "Next image" at bounding box center [996, 243] width 16 height 16
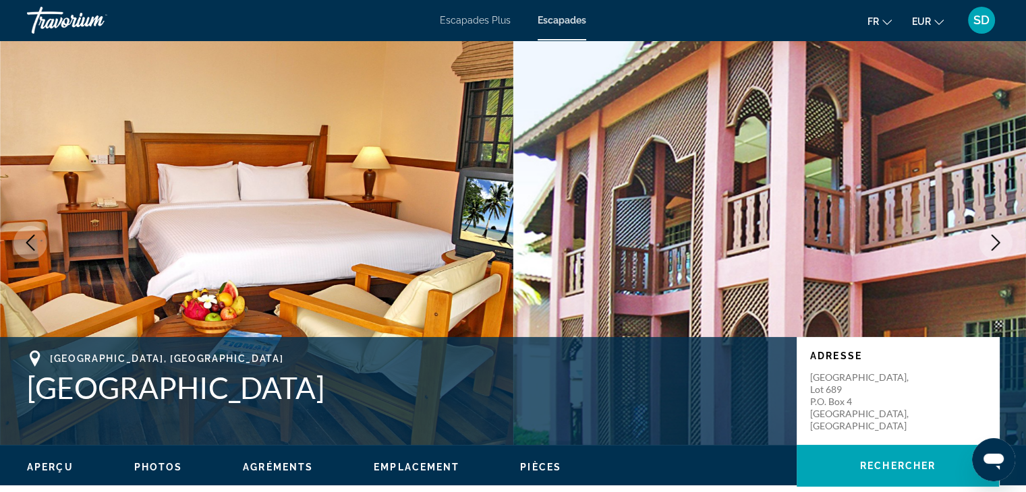
click at [994, 240] on icon "Next image" at bounding box center [996, 243] width 16 height 16
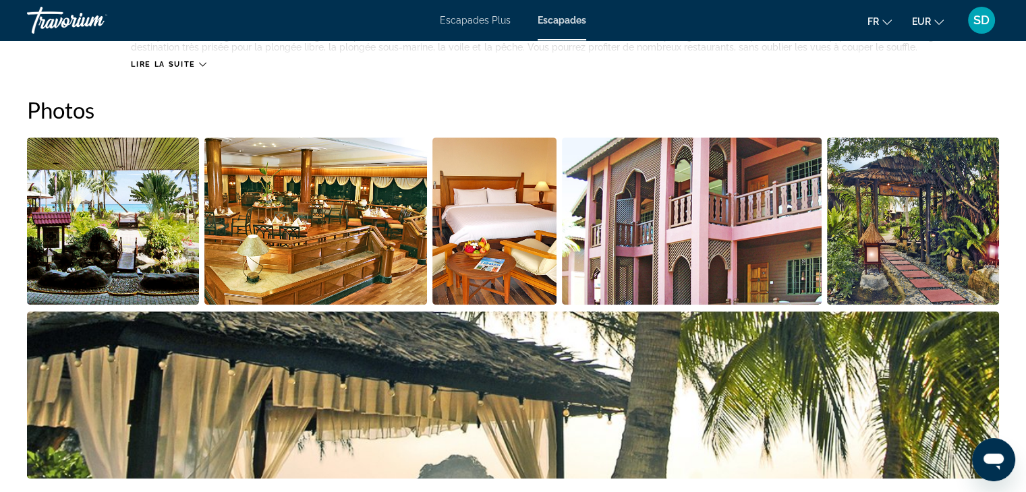
scroll to position [611, 0]
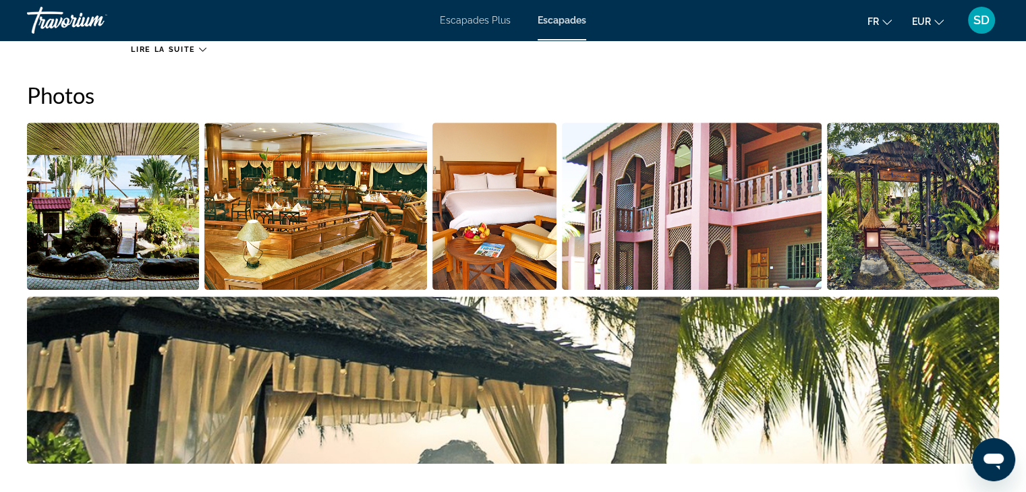
click at [144, 220] on img "Open full-screen image slider" at bounding box center [113, 206] width 172 height 167
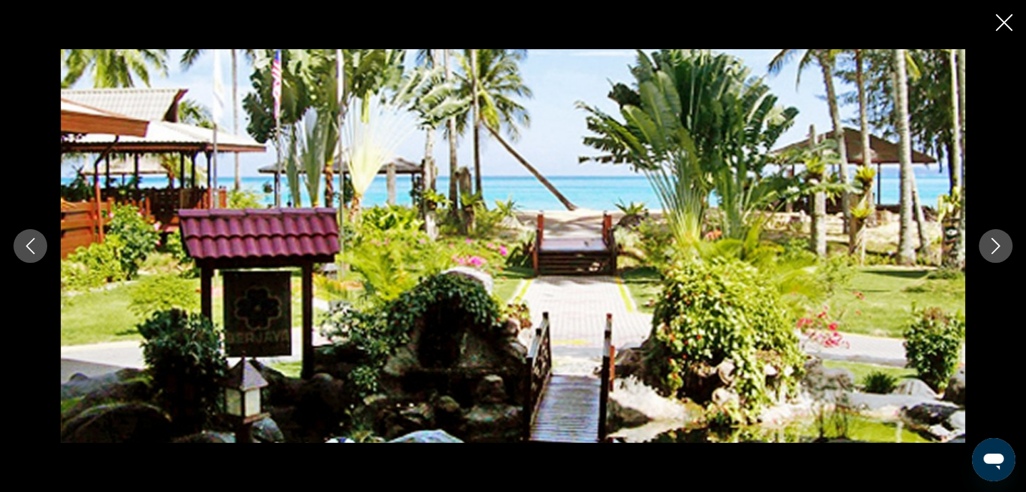
click at [993, 251] on icon "Next image" at bounding box center [996, 246] width 9 height 16
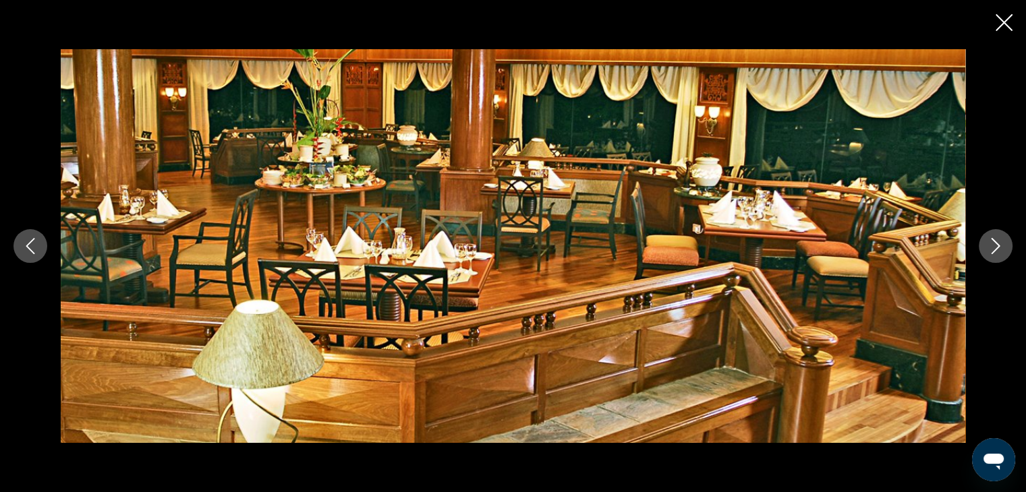
click at [994, 250] on icon "Next image" at bounding box center [996, 246] width 9 height 16
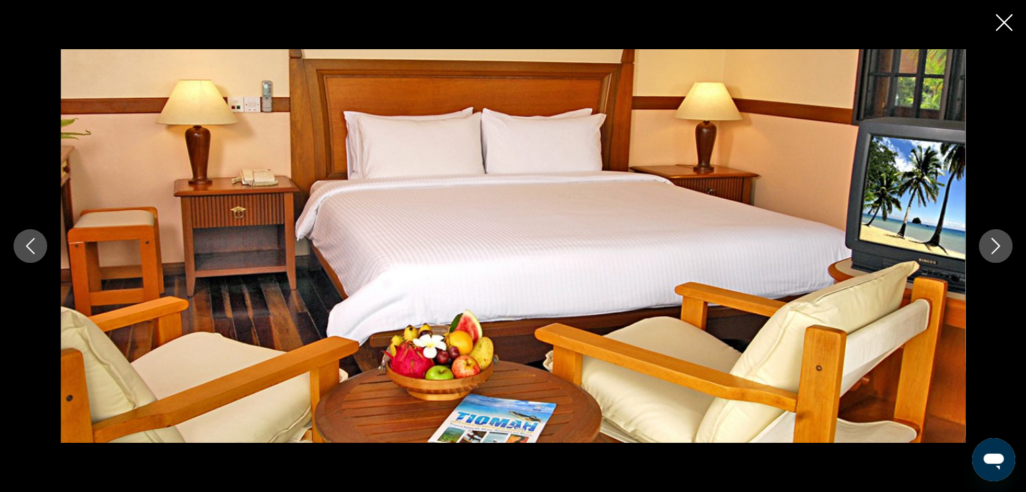
click at [1002, 248] on icon "Next image" at bounding box center [996, 246] width 16 height 16
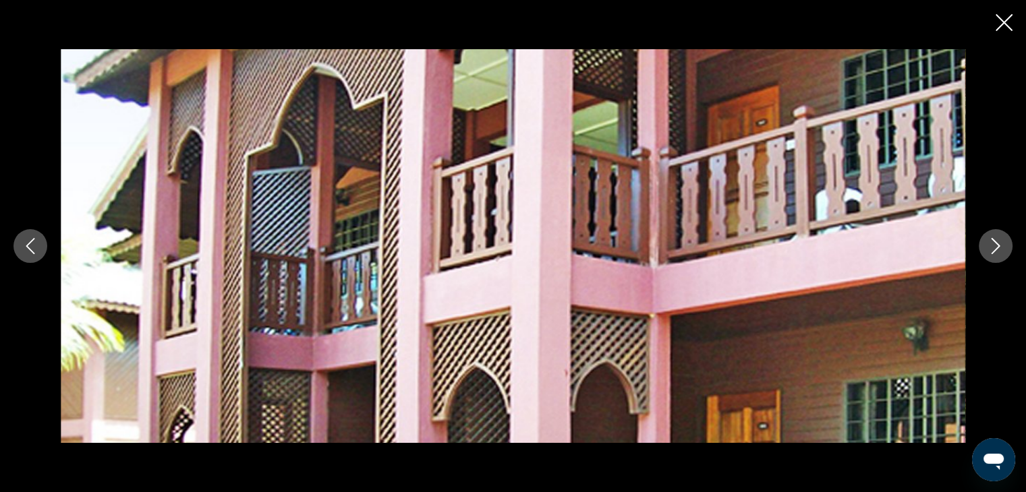
click at [1001, 22] on icon "Close slideshow" at bounding box center [1004, 22] width 17 height 17
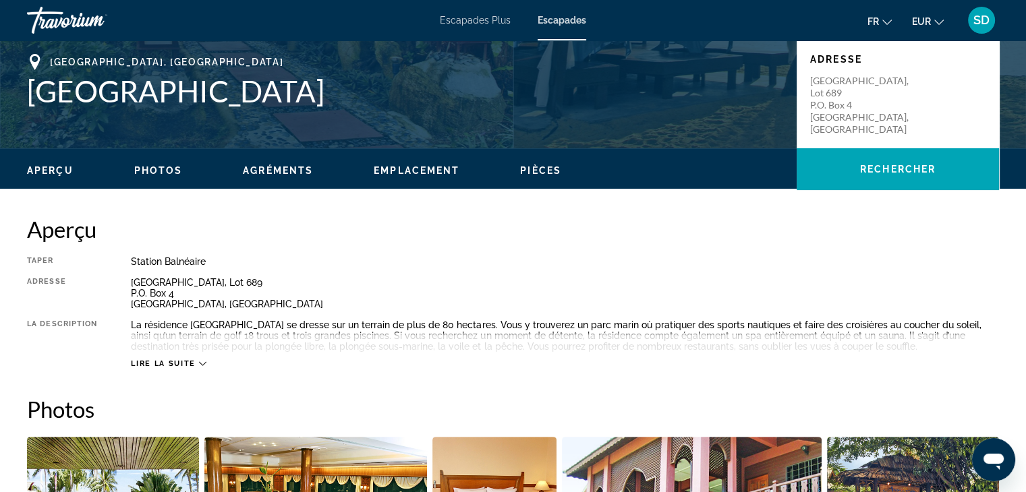
scroll to position [293, 0]
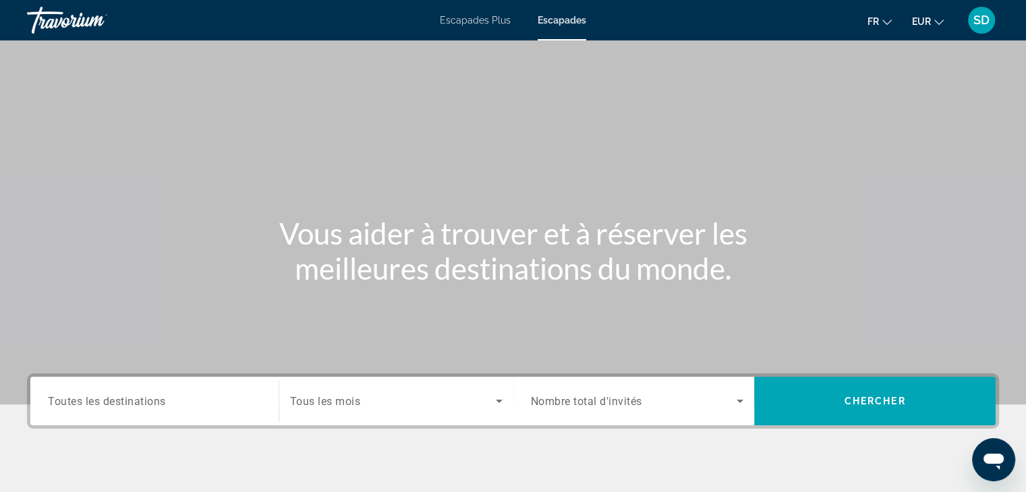
click at [169, 384] on div "Search widget" at bounding box center [154, 402] width 213 height 38
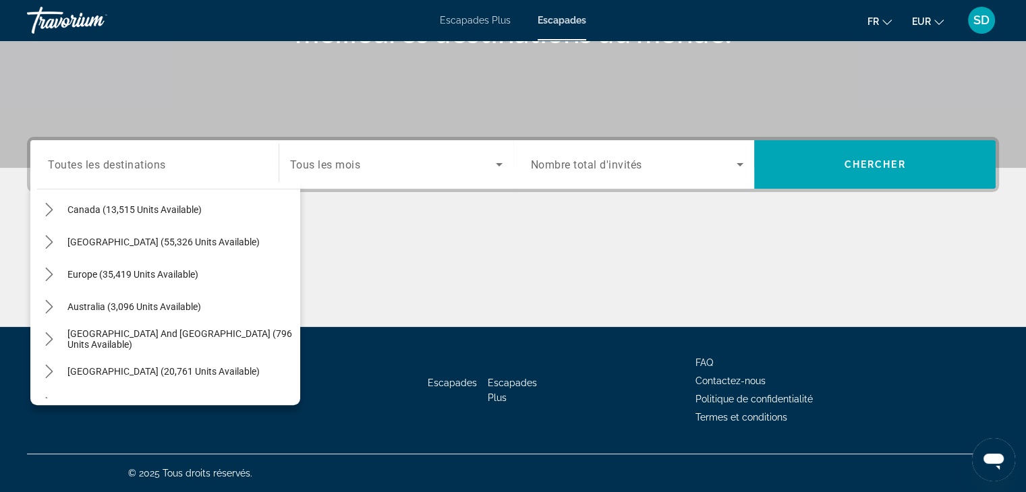
scroll to position [105, 0]
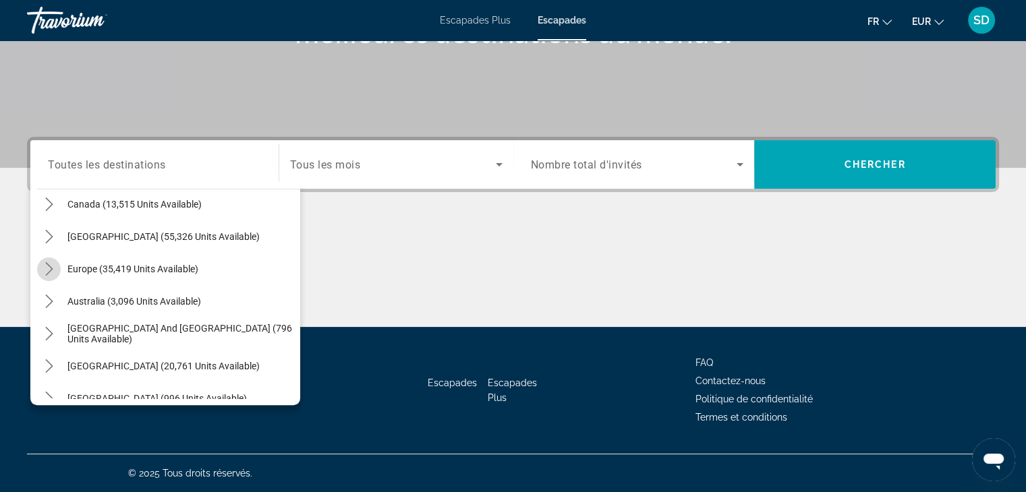
click at [55, 269] on mat-icon "Toggle Europe (35,419 units available) submenu" at bounding box center [49, 270] width 24 height 24
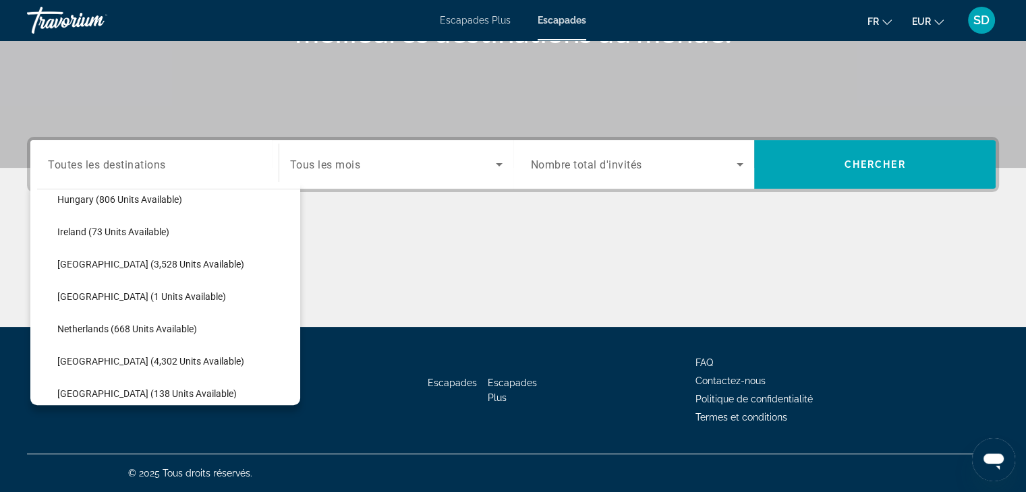
scroll to position [524, 0]
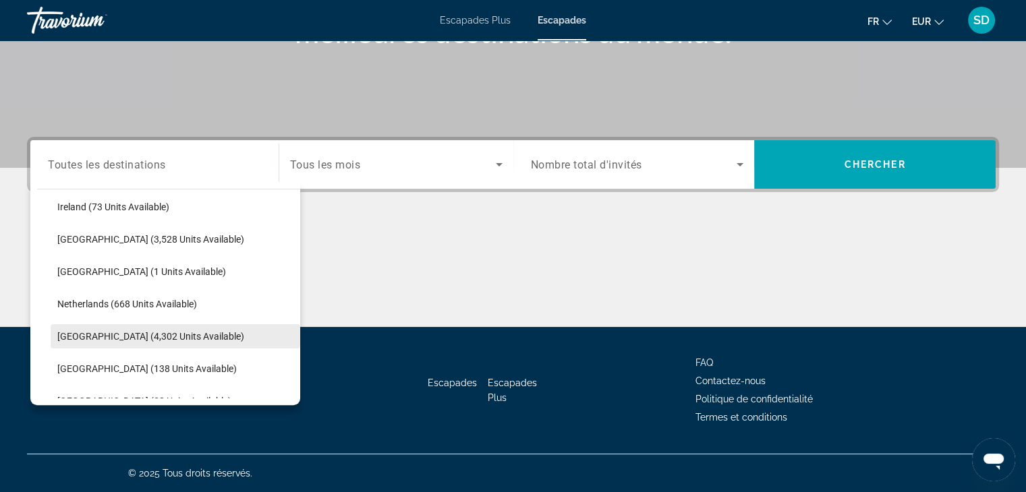
click at [135, 331] on span "Portugal (4,302 units available)" at bounding box center [150, 336] width 187 height 11
type input "**********"
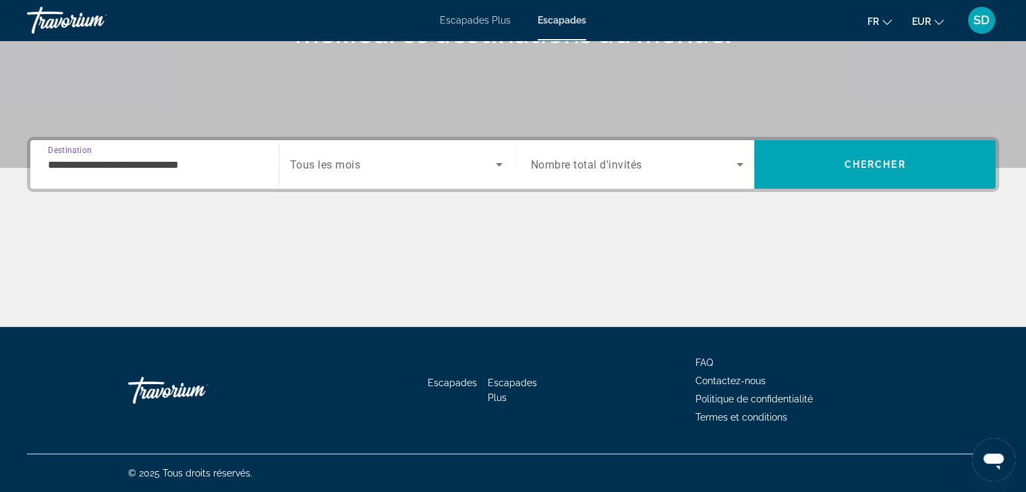
click at [348, 175] on div "Search widget" at bounding box center [396, 165] width 213 height 38
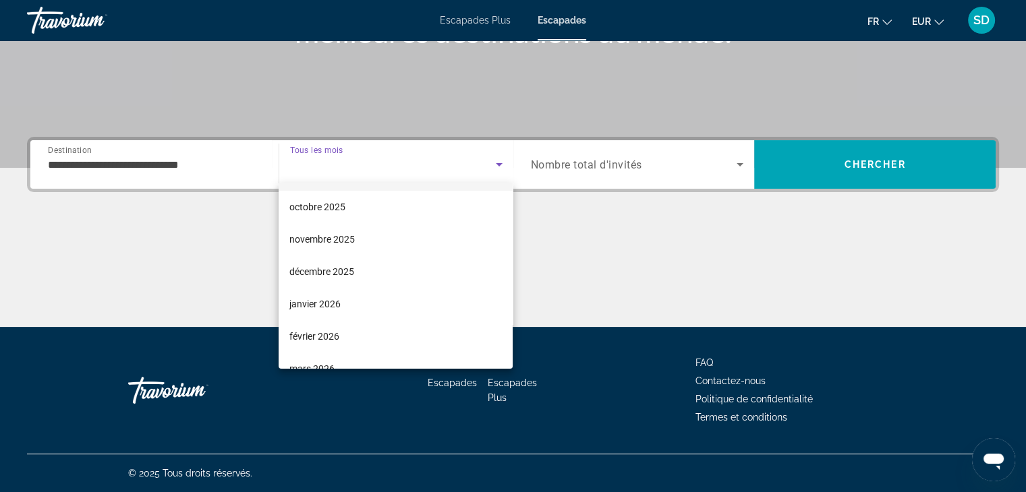
scroll to position [32, 0]
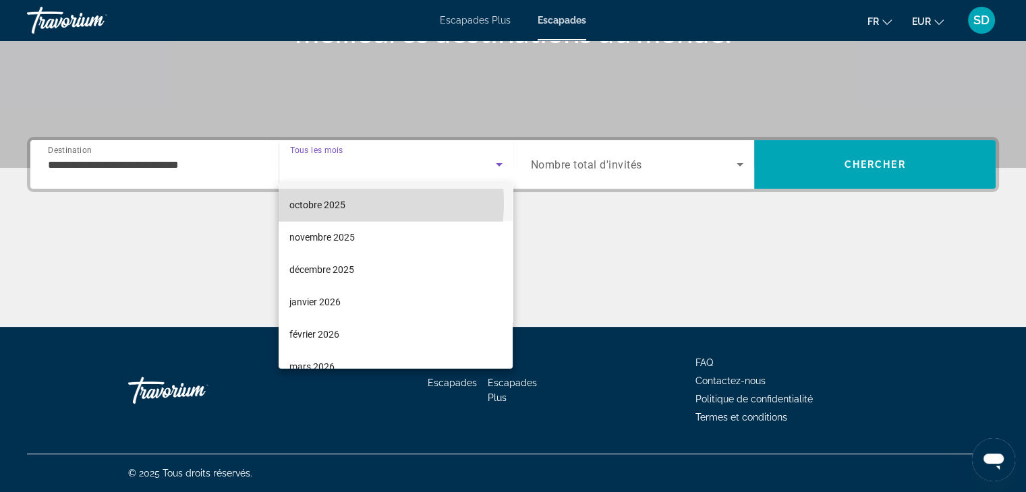
click at [343, 203] on font "octobre 2025" at bounding box center [317, 205] width 56 height 11
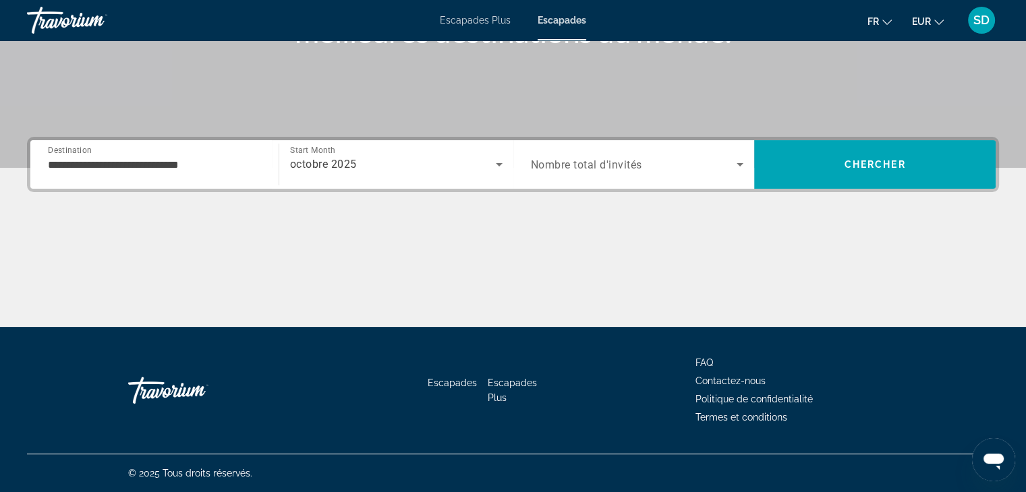
click at [634, 169] on span "Nombre total d'invités" at bounding box center [586, 165] width 111 height 13
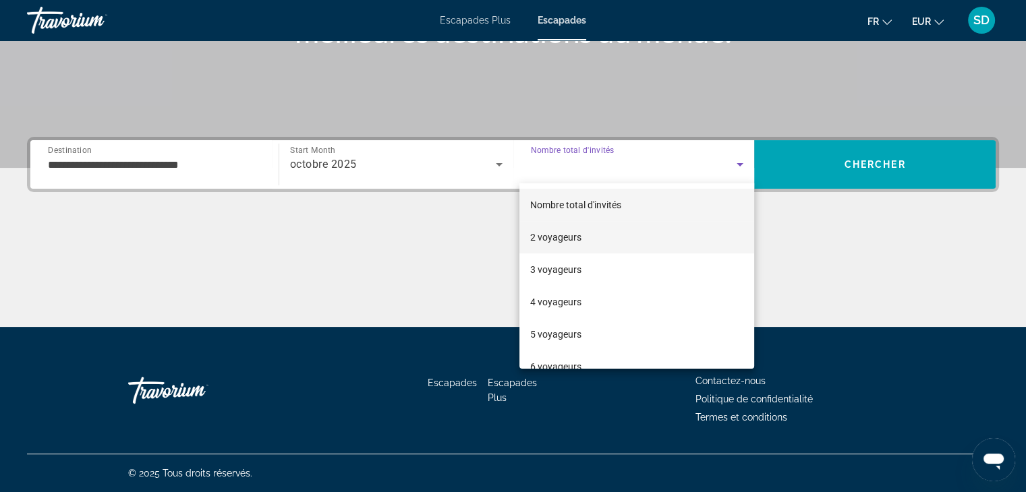
click at [602, 235] on mat-option "2 voyageurs" at bounding box center [636, 237] width 235 height 32
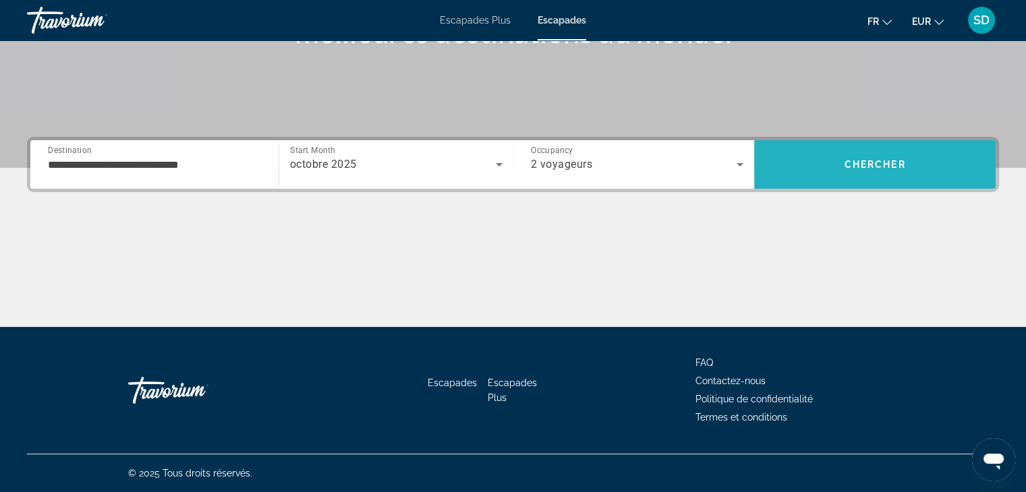
click at [850, 171] on span "Search" at bounding box center [875, 164] width 242 height 32
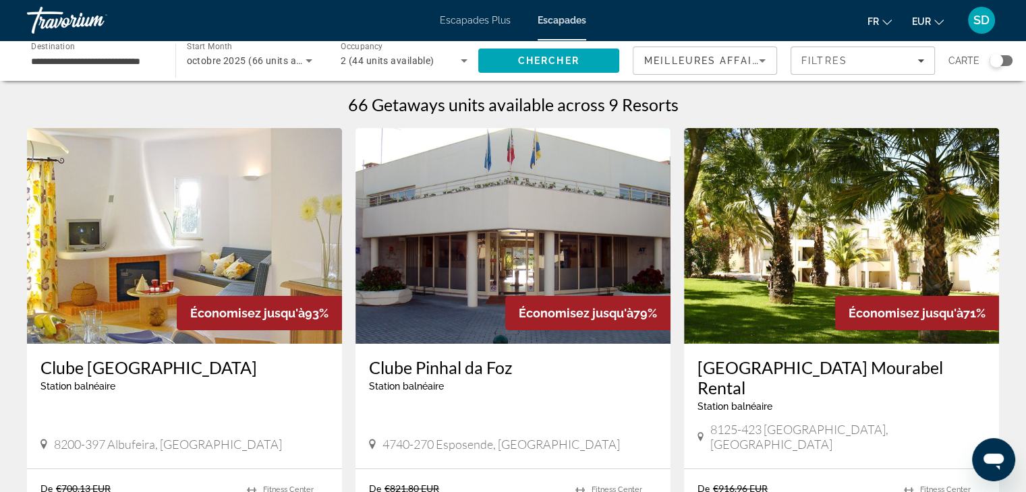
click at [252, 74] on div "octobre 2025 (66 units available)" at bounding box center [250, 61] width 126 height 38
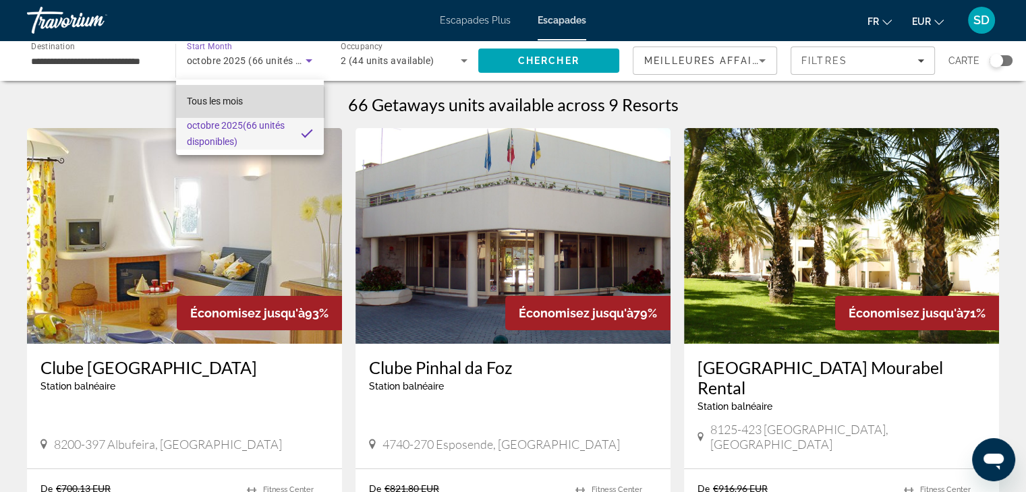
click at [234, 115] on mat-option "Tous les mois" at bounding box center [250, 101] width 148 height 32
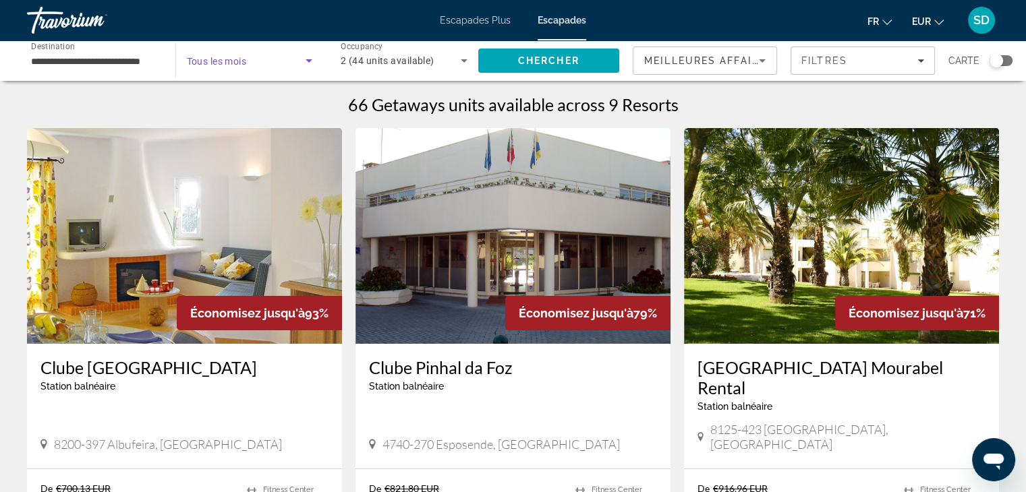
click at [311, 65] on icon "Search widget" at bounding box center [309, 61] width 16 height 16
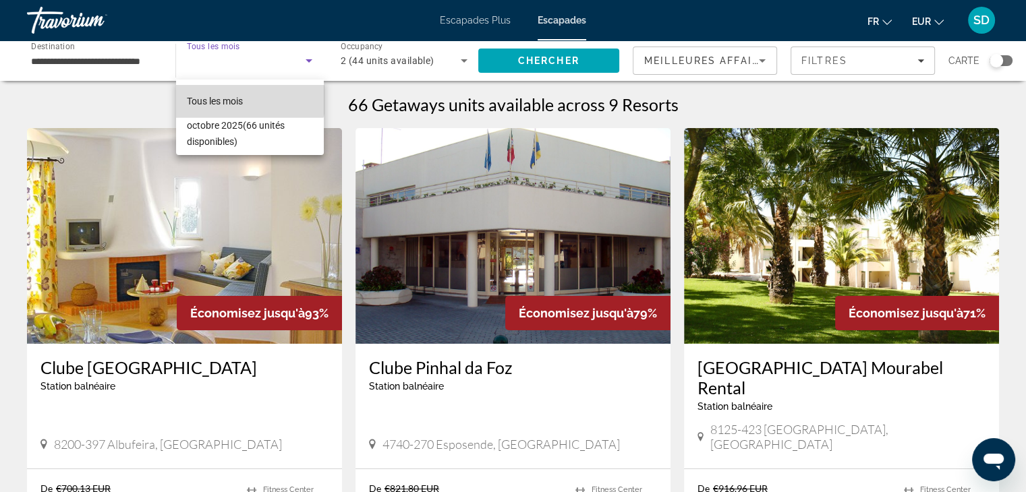
click at [243, 96] on font "Tous les mois" at bounding box center [215, 101] width 56 height 11
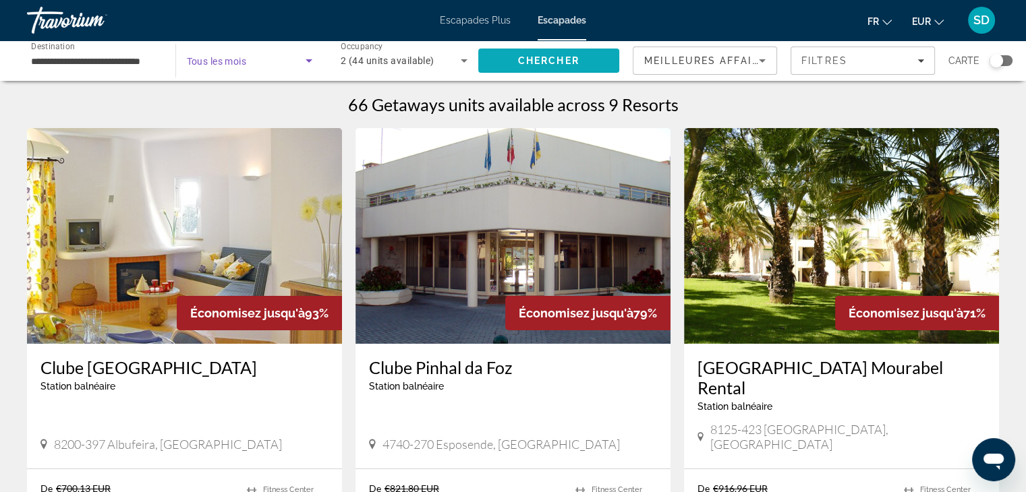
click at [519, 65] on span "Chercher" at bounding box center [548, 60] width 61 height 11
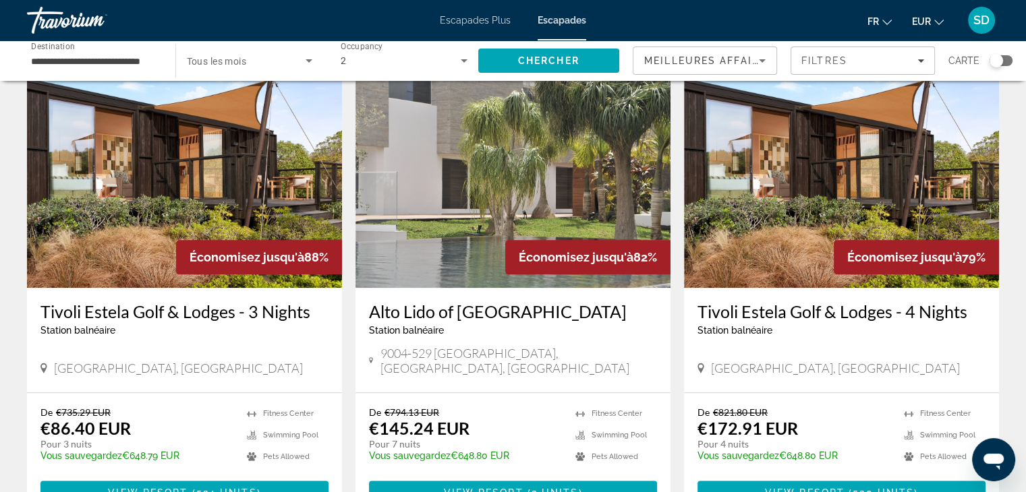
scroll to position [1525, 0]
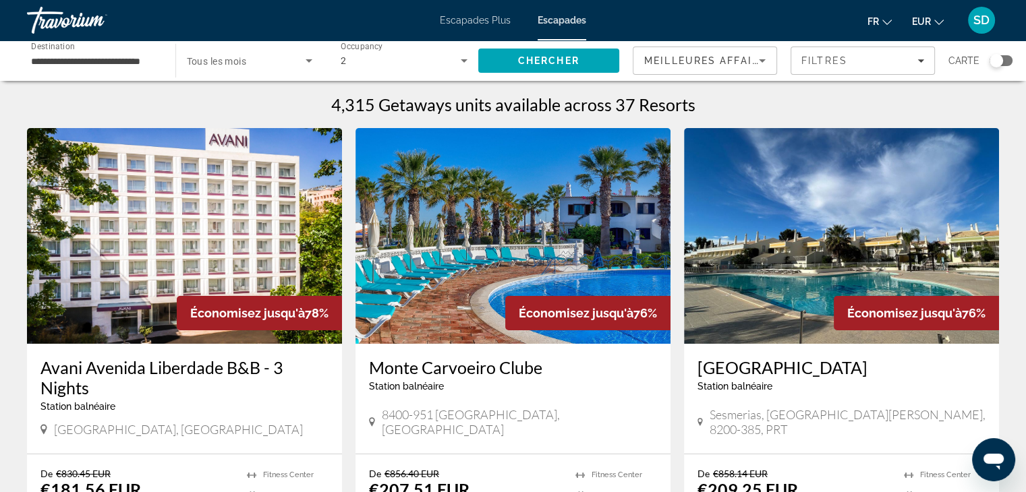
click at [111, 60] on input "**********" at bounding box center [94, 61] width 127 height 16
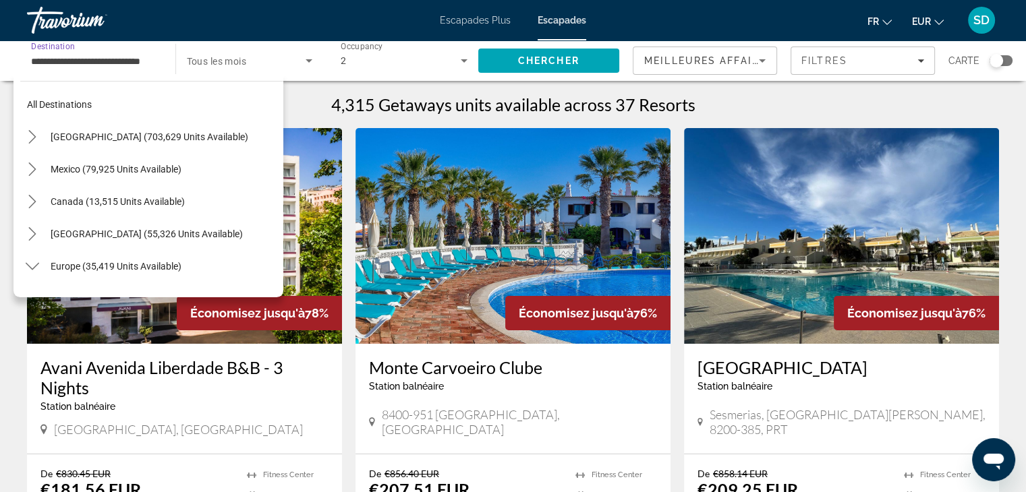
scroll to position [566, 0]
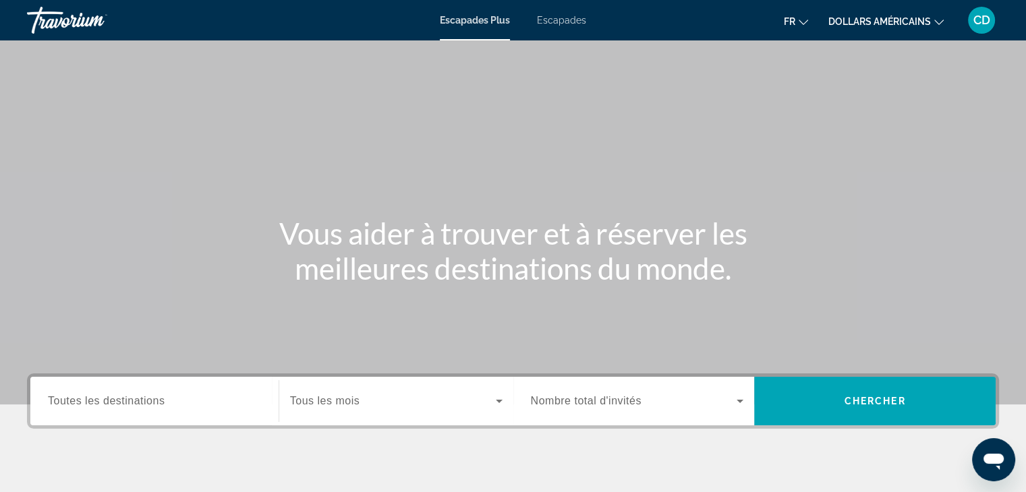
click at [574, 20] on font "Escapades" at bounding box center [561, 20] width 49 height 11
click at [129, 397] on span "Toutes les destinations" at bounding box center [106, 400] width 117 height 11
click at [129, 397] on input "Destination Toutes les destinations" at bounding box center [154, 402] width 213 height 16
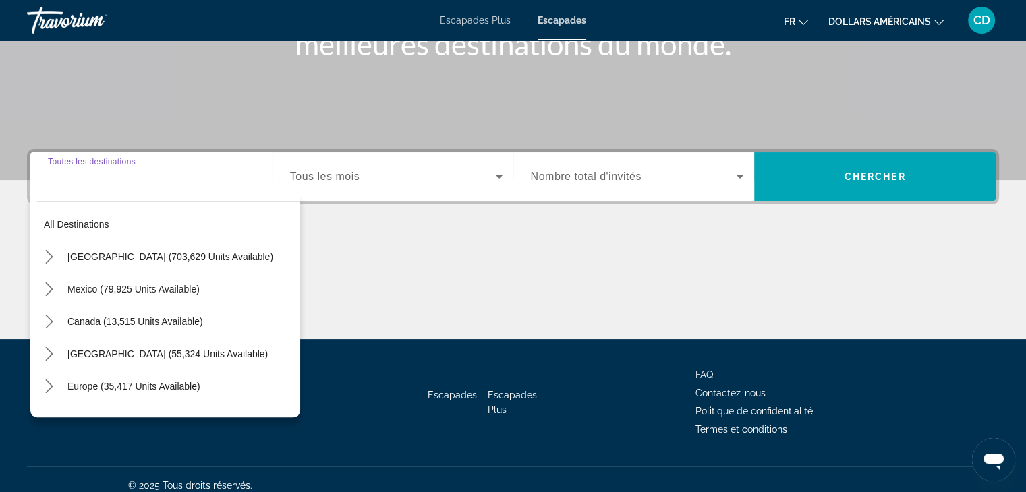
scroll to position [237, 0]
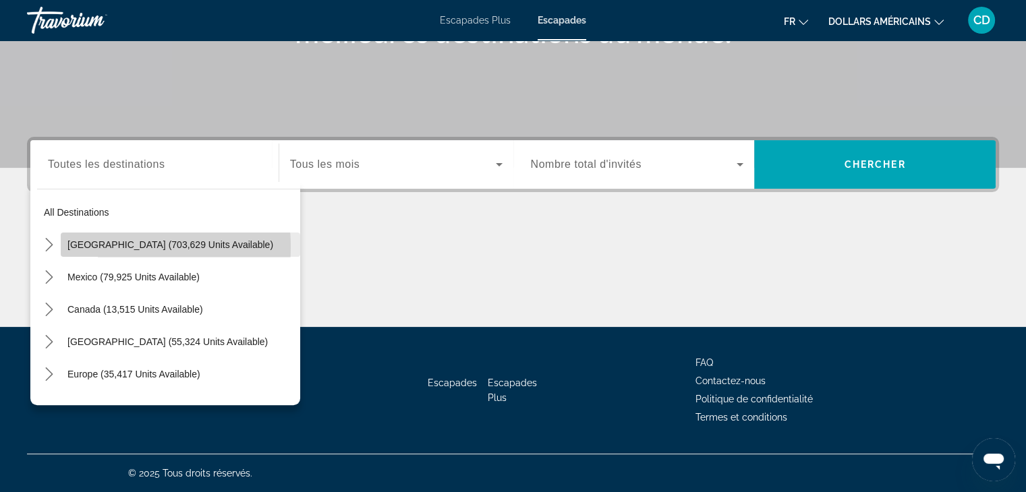
click at [108, 247] on span "United States (703,629 units available)" at bounding box center [170, 245] width 206 height 11
type input "**********"
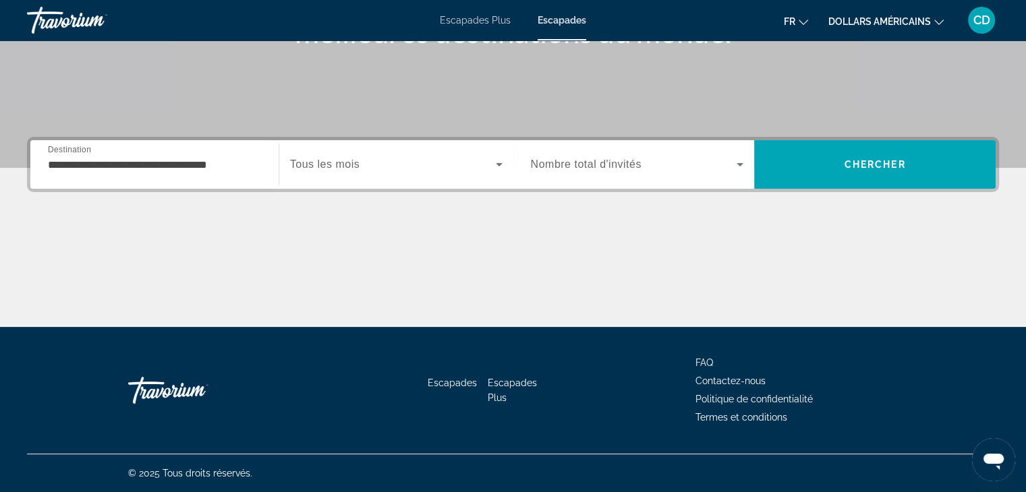
click at [354, 168] on span "Tous les mois" at bounding box center [324, 164] width 69 height 11
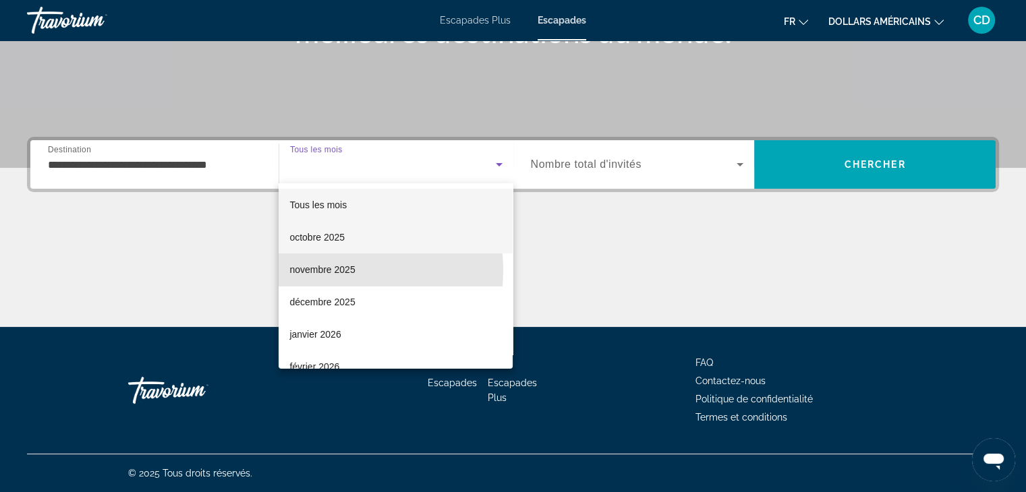
drag, startPoint x: 329, startPoint y: 271, endPoint x: 380, endPoint y: 252, distance: 53.8
click at [329, 271] on font "novembre 2025" at bounding box center [321, 269] width 65 height 11
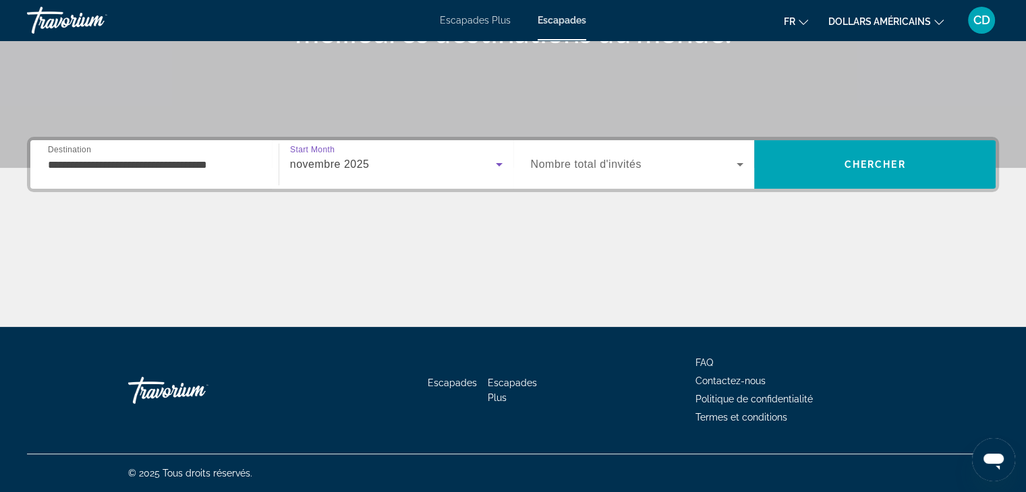
click at [648, 161] on span "Search widget" at bounding box center [634, 165] width 206 height 16
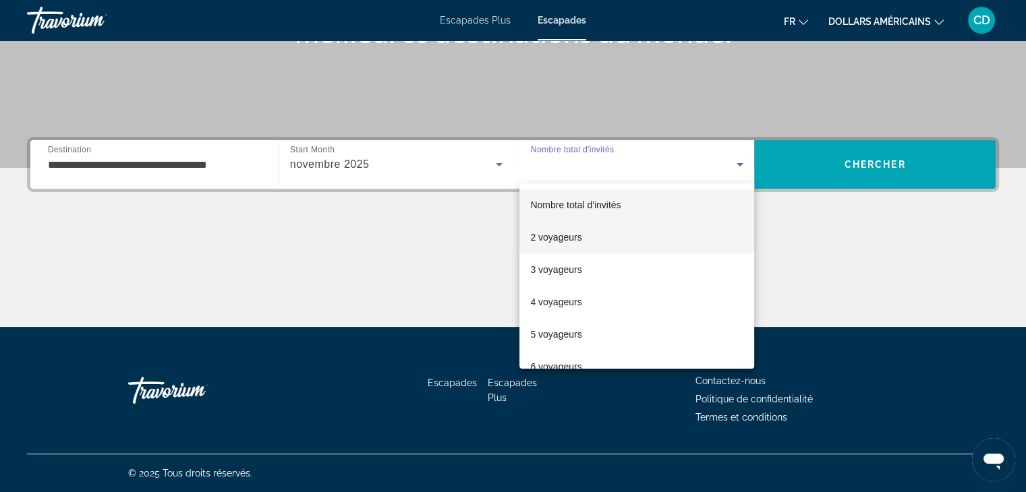
click at [592, 235] on mat-option "2 voyageurs" at bounding box center [636, 237] width 235 height 32
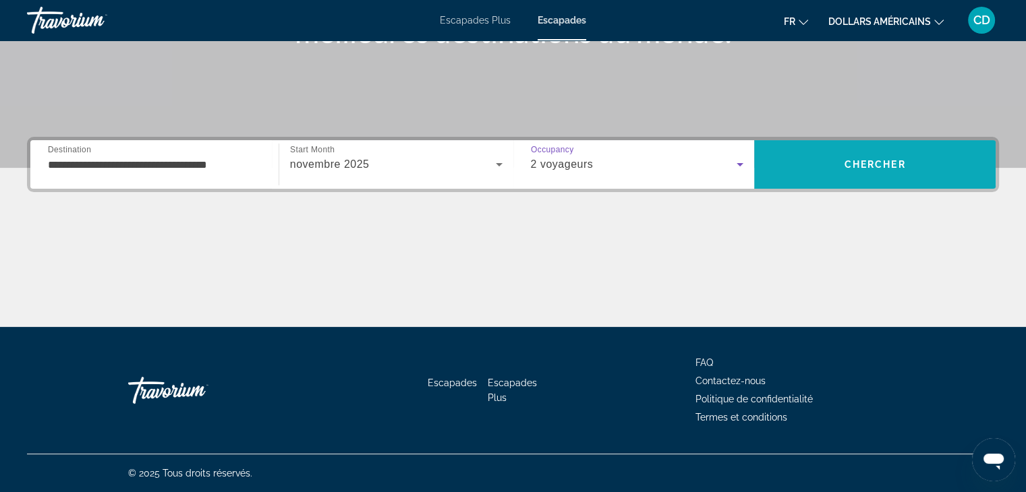
click at [892, 158] on span "Search" at bounding box center [875, 164] width 242 height 32
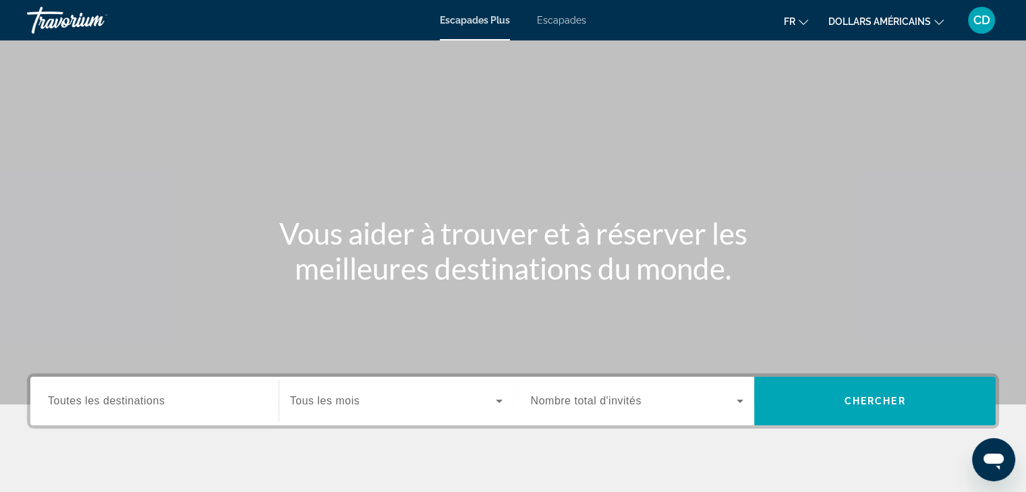
click at [557, 23] on font "Escapades" at bounding box center [561, 20] width 49 height 11
click at [153, 401] on span "Toutes les destinations" at bounding box center [106, 400] width 117 height 11
click at [153, 401] on input "Destination Toutes les destinations" at bounding box center [154, 402] width 213 height 16
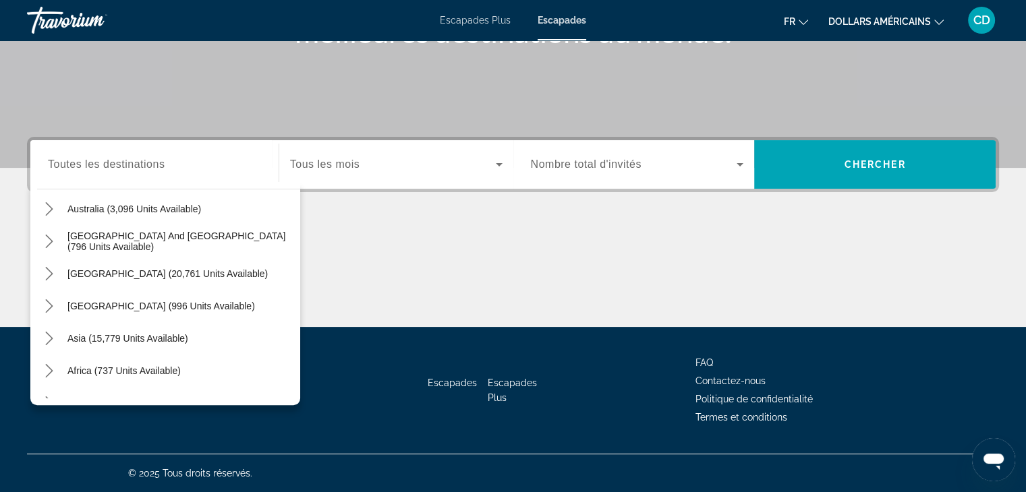
scroll to position [219, 0]
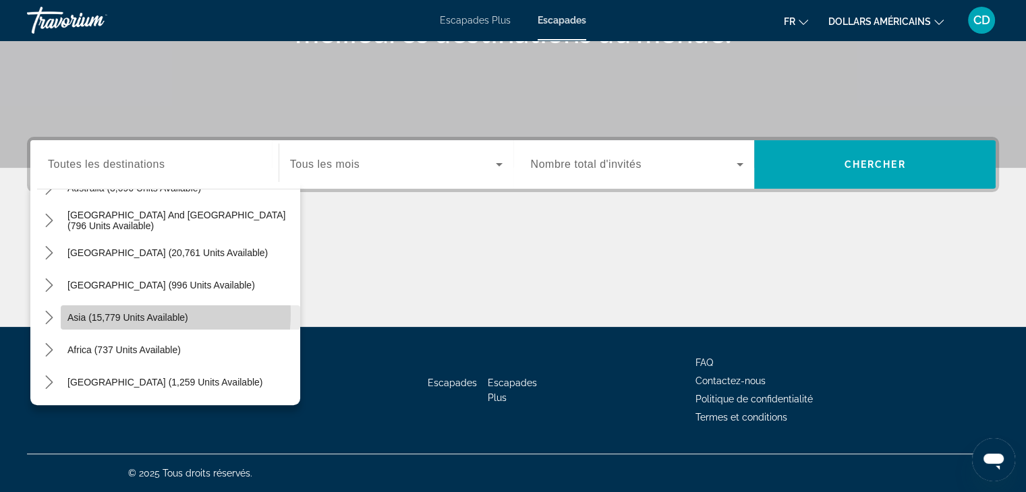
click at [129, 314] on span "Asia (15,779 units available)" at bounding box center [127, 317] width 121 height 11
type input "**********"
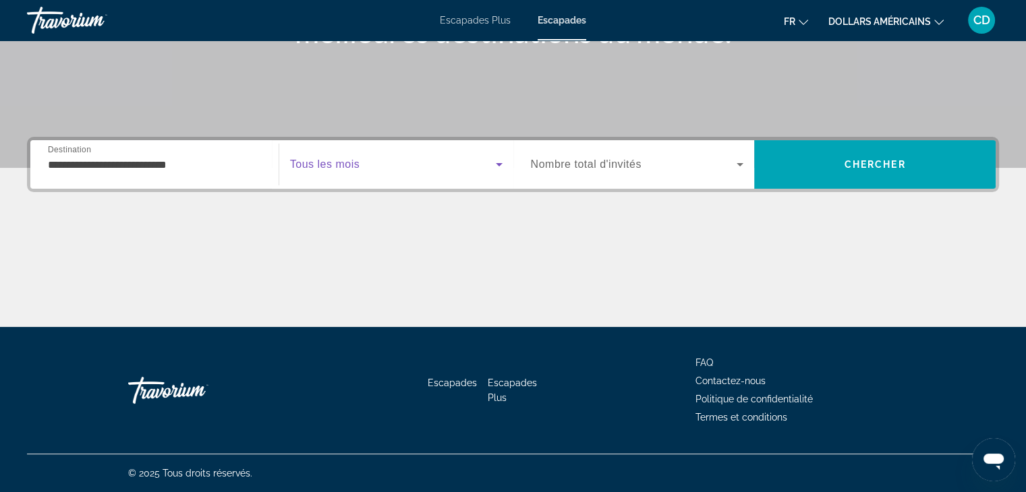
click at [416, 161] on span "Search widget" at bounding box center [393, 165] width 206 height 16
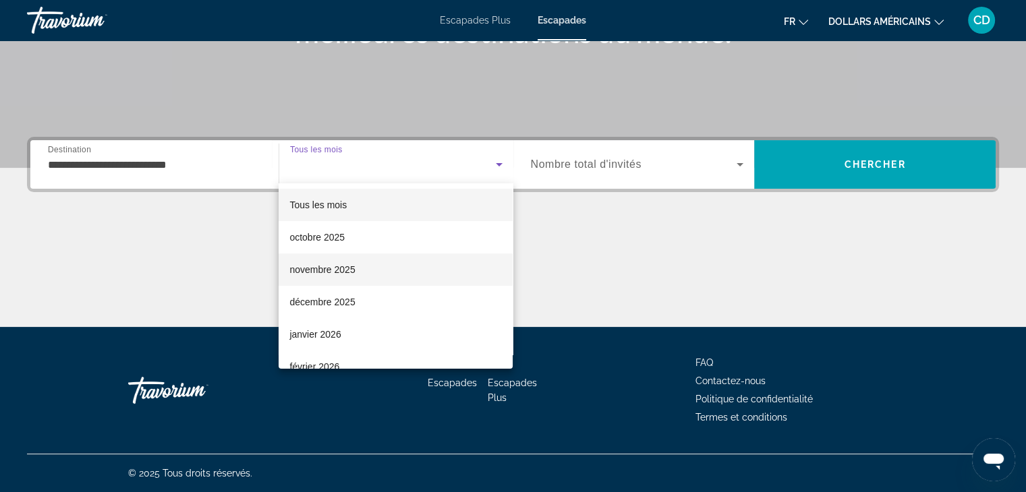
click at [324, 269] on font "novembre 2025" at bounding box center [321, 269] width 65 height 11
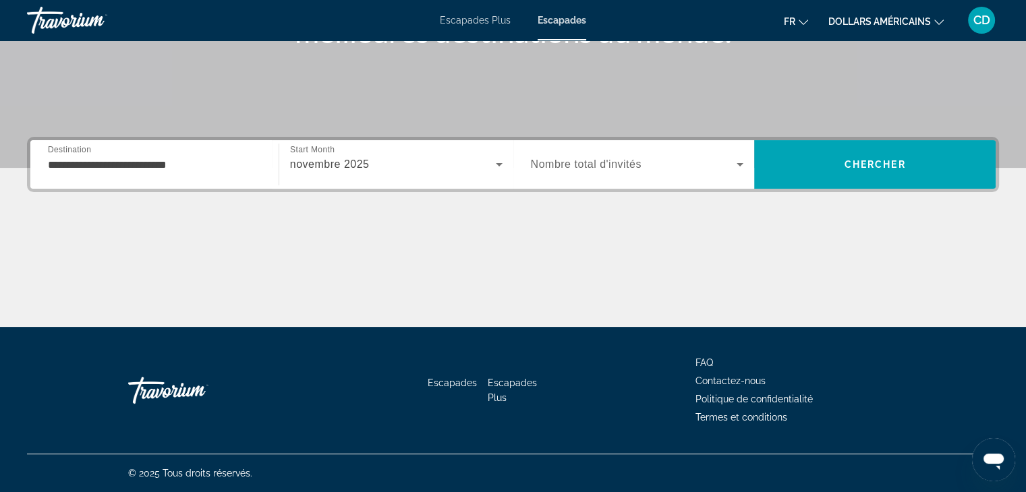
click at [627, 163] on span "Nombre total d'invités" at bounding box center [586, 164] width 111 height 11
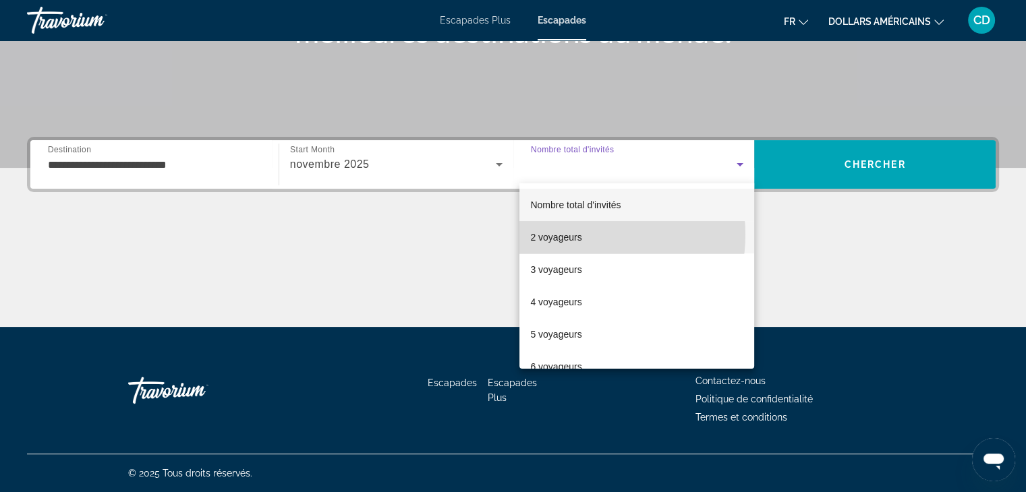
click at [583, 235] on mat-option "2 voyageurs" at bounding box center [636, 237] width 235 height 32
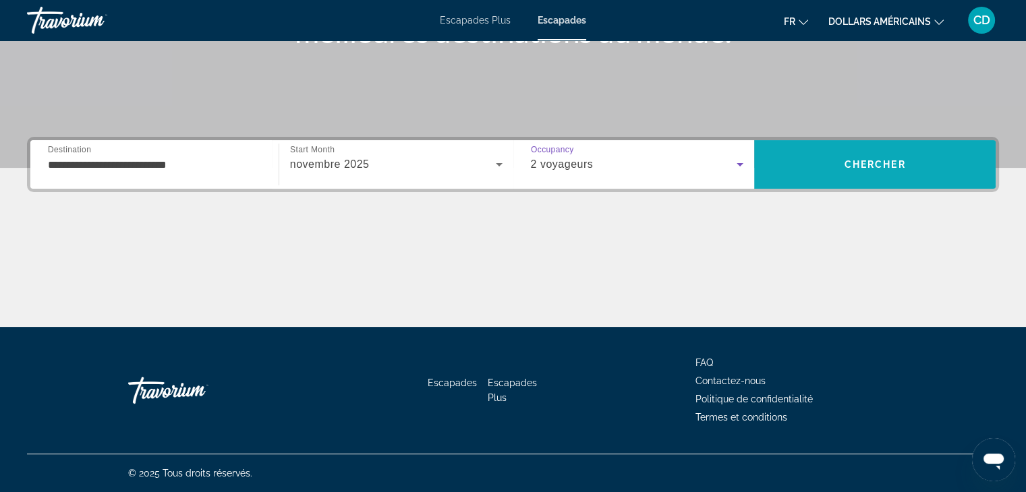
click at [876, 163] on span "Chercher" at bounding box center [875, 164] width 61 height 11
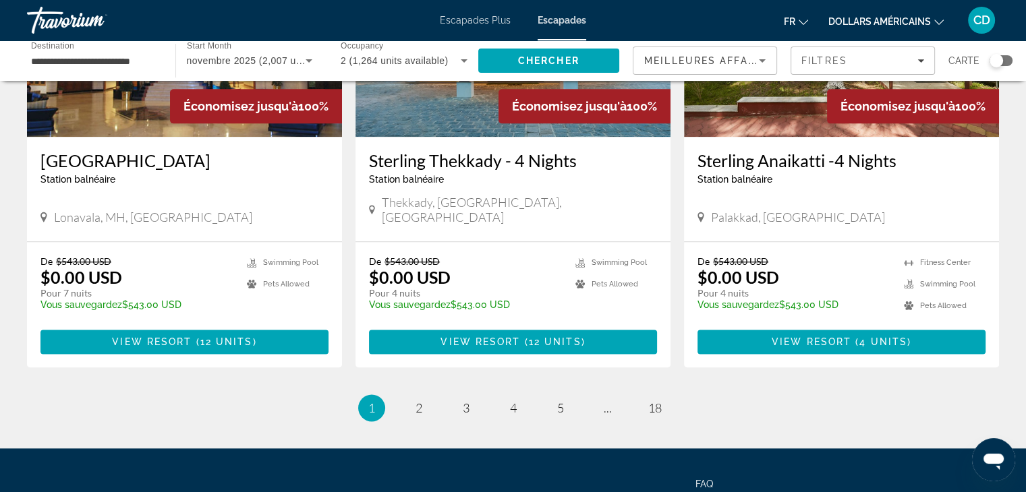
scroll to position [1630, 0]
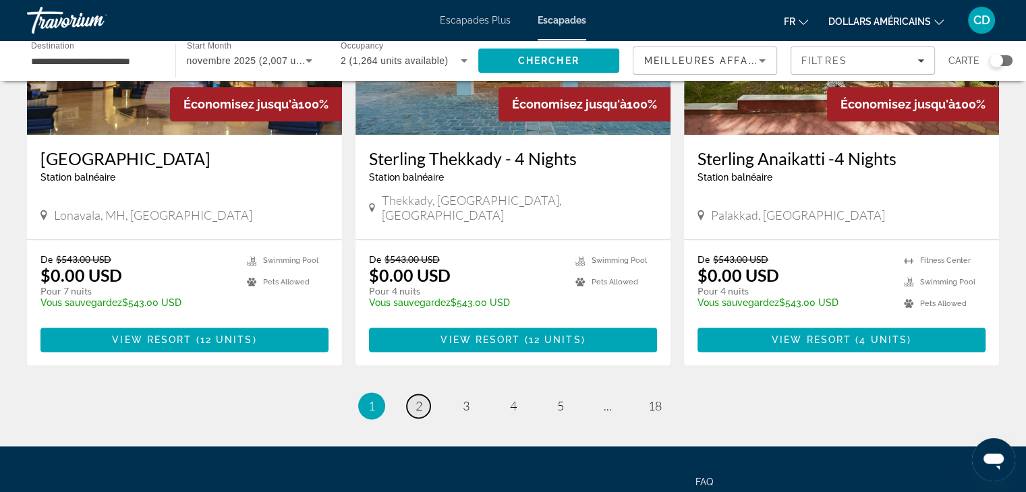
click at [422, 399] on span "2" at bounding box center [419, 406] width 7 height 15
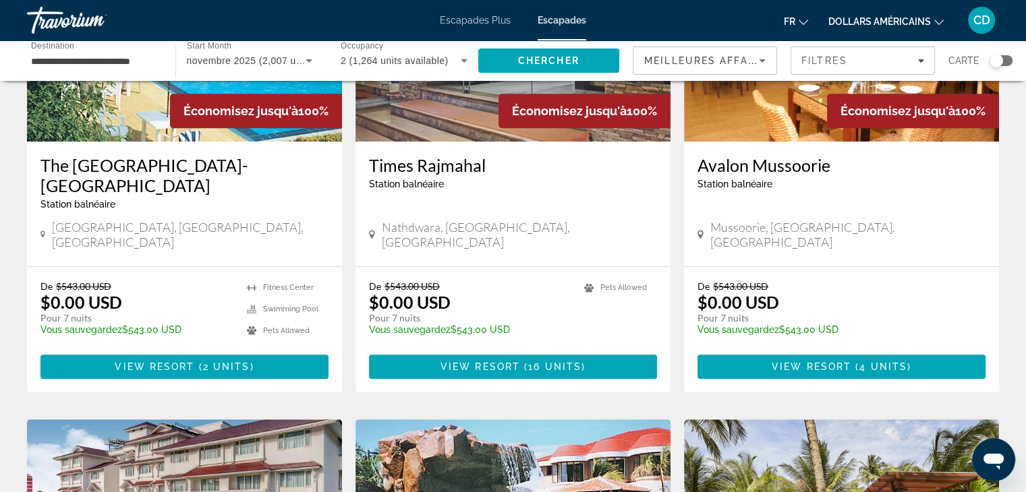
scroll to position [706, 0]
